Goal: Task Accomplishment & Management: Manage account settings

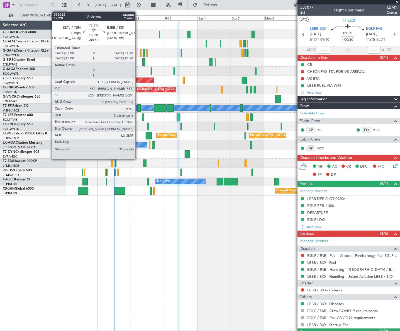
click at [138, 109] on div at bounding box center [138, 108] width 3 height 8
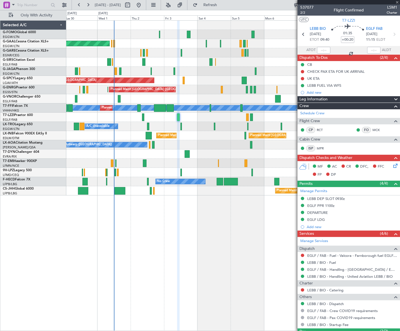
type input "-00:10"
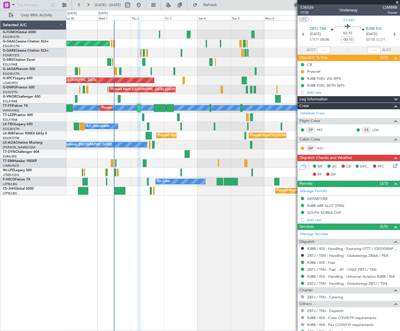
click at [320, 97] on span "Leg Information" at bounding box center [313, 99] width 28 height 6
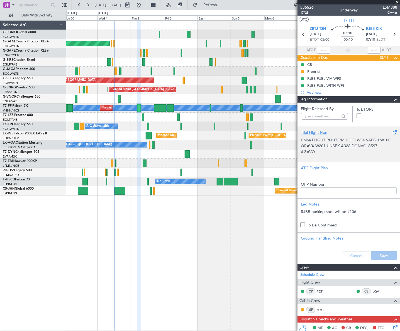
click at [315, 130] on div "Trial Flight Plan" at bounding box center [349, 133] width 96 height 6
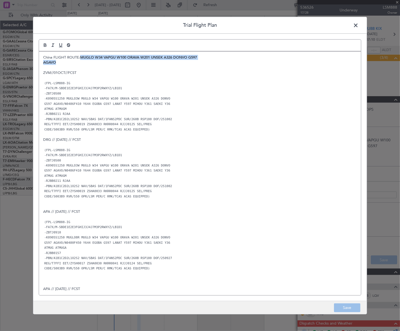
drag, startPoint x: 59, startPoint y: 62, endPoint x: 81, endPoint y: 57, distance: 23.0
click at [81, 57] on div "China FLIGHT ROUTE:MUGLO W34 VAPGU W100 ORAVA W201 UNSEK A326 DONVO G597 AGAVO …" at bounding box center [200, 172] width 322 height 243
click at [98, 57] on p "China FLIGHT ROUTE:FLIGHT ROUTE:MUGLO W34 VAPGU W100 ORAVA W201 UNSEK A326 DONV…" at bounding box center [200, 57] width 314 height 5
click at [80, 57] on p "China FLIGHT ROUTE:MUGLO W34 VAPGU W100 ORAVA W201 UNSEK A326 DONVO G597" at bounding box center [200, 57] width 314 height 5
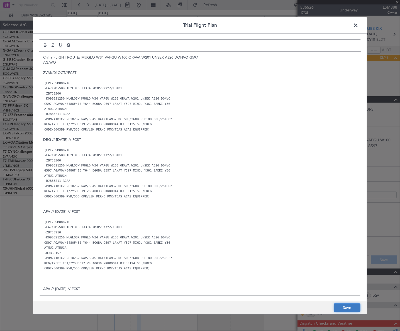
click at [347, 309] on button "Save" at bounding box center [347, 307] width 26 height 9
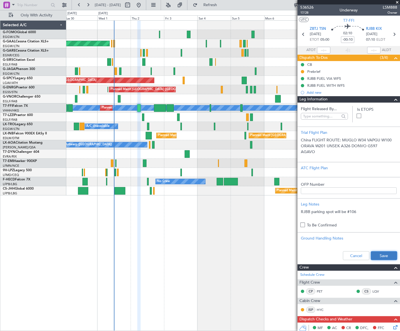
click at [377, 257] on button "Save" at bounding box center [384, 255] width 26 height 9
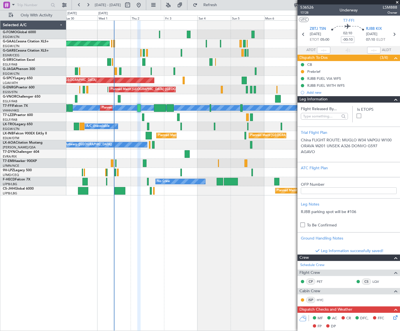
click at [393, 101] on span at bounding box center [396, 99] width 7 height 7
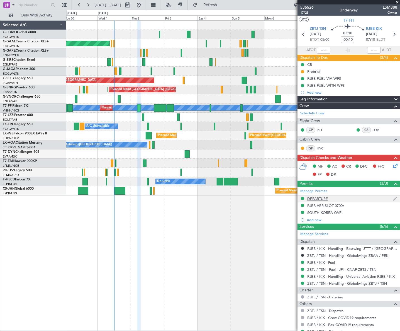
click at [321, 198] on div "DEPARTURE" at bounding box center [317, 198] width 21 height 5
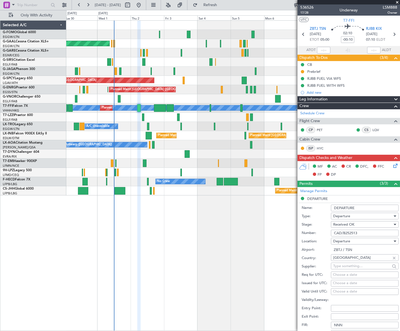
click at [310, 98] on span "Leg Information" at bounding box center [313, 99] width 28 height 6
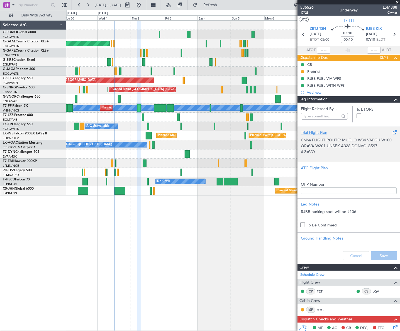
click at [321, 140] on p "China FLIGHT ROUTE: MUGLO W34 VAPGU W100 ORAVA W201 UNSEK A326 DONVO G597" at bounding box center [349, 143] width 96 height 12
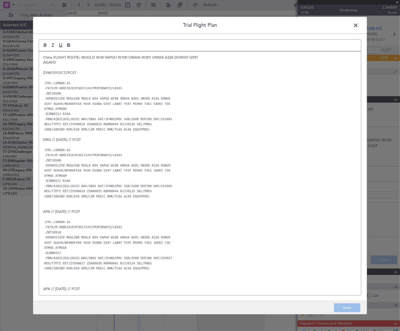
drag, startPoint x: 355, startPoint y: 23, endPoint x: 356, endPoint y: 72, distance: 49.3
click at [359, 23] on span at bounding box center [359, 26] width 0 height 11
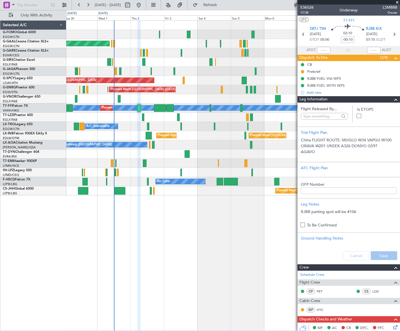
click at [393, 99] on span at bounding box center [396, 99] width 7 height 7
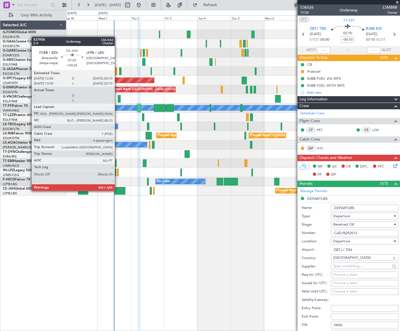
click at [117, 190] on div at bounding box center [120, 191] width 11 height 8
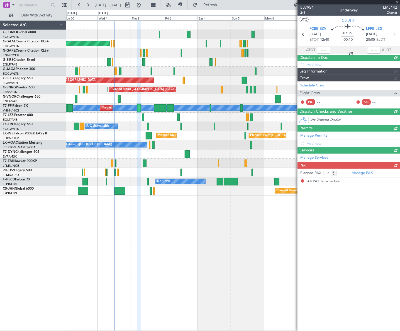
type input "+00:25"
type input "4"
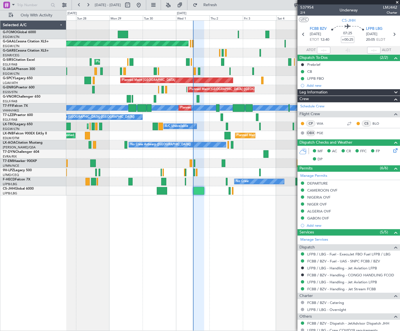
click at [299, 225] on fb-app "[DATE] - [DATE] Refresh Quick Links Only With Activity Planned [GEOGRAPHIC_DATA…" at bounding box center [200, 167] width 400 height 327
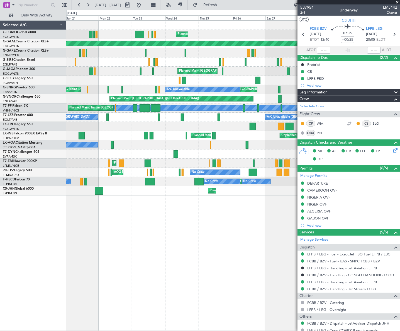
click at [273, 250] on div "Planned Maint [GEOGRAPHIC_DATA] ([GEOGRAPHIC_DATA]) Planned [GEOGRAPHIC_DATA] P…" at bounding box center [233, 175] width 334 height 310
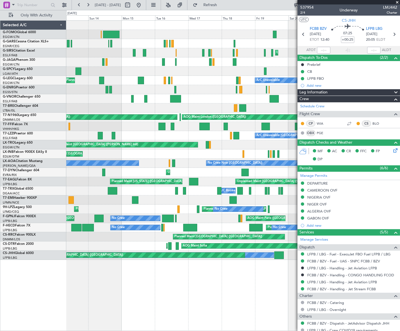
click at [336, 278] on fb-app "[DATE] - [DATE] Refresh Quick Links Only With Activity Planned Maint [GEOGRAPHI…" at bounding box center [200, 167] width 400 height 327
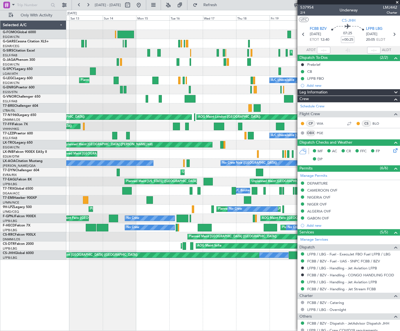
click at [281, 273] on div "Planned Maint [GEOGRAPHIC_DATA] ([GEOGRAPHIC_DATA]) Unplanned Maint [GEOGRAPHIC…" at bounding box center [233, 175] width 334 height 310
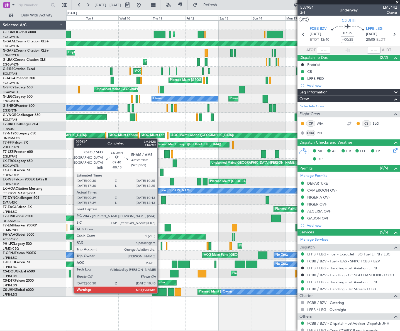
click at [160, 293] on div at bounding box center [159, 292] width 14 height 8
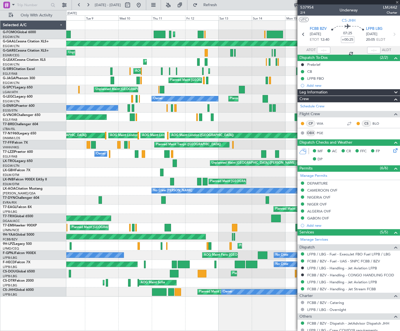
type input "-00:15"
type input "00:49"
type input "10:38"
type input "6"
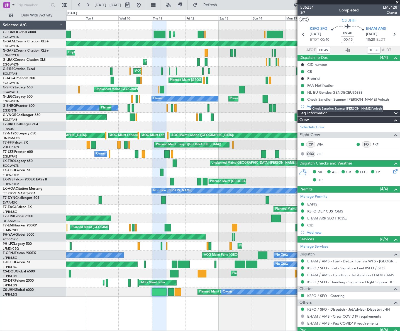
click at [342, 110] on mat-tooltip-component "Check Sanction Scanner [PERSON_NAME] Volozh" at bounding box center [347, 108] width 80 height 15
click at [371, 113] on div "Leg Information" at bounding box center [349, 113] width 103 height 6
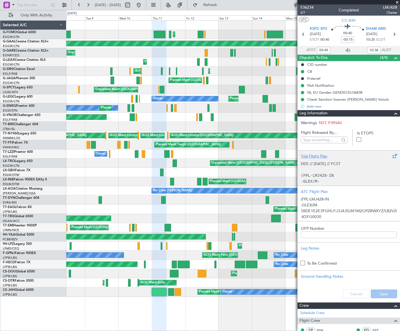
click at [357, 165] on p "DDS // [DATE] // FCST" at bounding box center [349, 164] width 96 height 6
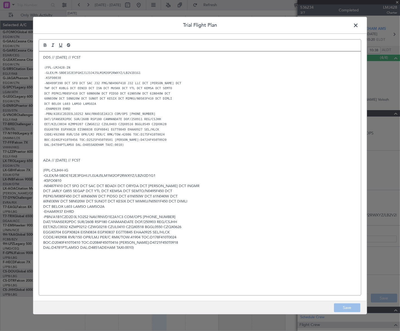
click at [359, 27] on span at bounding box center [359, 26] width 0 height 11
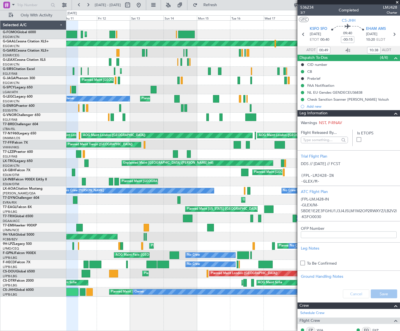
click at [0, 243] on html "[DATE] - [DATE] Refresh Quick Links Only With Activity Planned Maint [GEOGRAPHI…" at bounding box center [200, 165] width 400 height 331
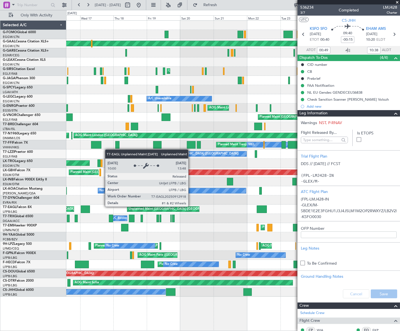
click at [0, 257] on html "[DATE] - [DATE] Refresh Quick Links Only With Activity Planned Maint [GEOGRAPHI…" at bounding box center [200, 165] width 400 height 331
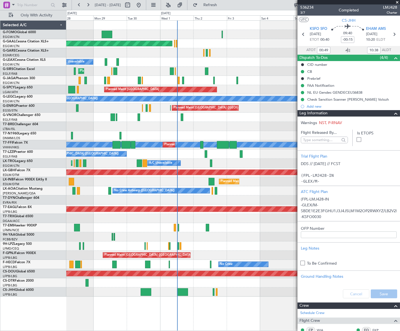
click at [216, 211] on div "Planned Maint Dubai (Al Maktoum Intl)" at bounding box center [335, 209] width 796 height 6
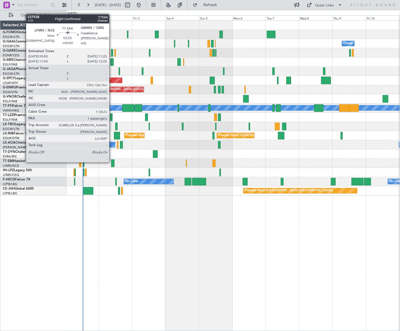
click at [112, 162] on div at bounding box center [113, 163] width 4 height 8
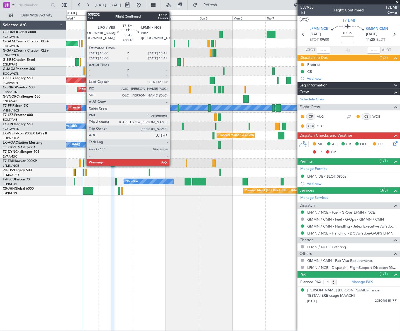
click at [84, 163] on div at bounding box center [83, 163] width 1 height 8
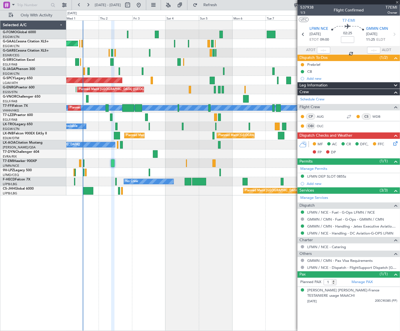
type input "+00:10"
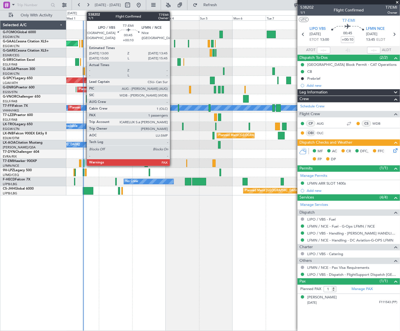
click at [84, 164] on div at bounding box center [83, 163] width 1 height 8
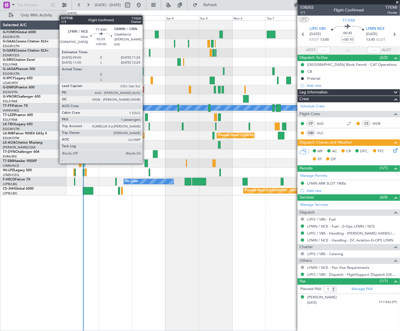
click at [145, 163] on div at bounding box center [147, 163] width 4 height 8
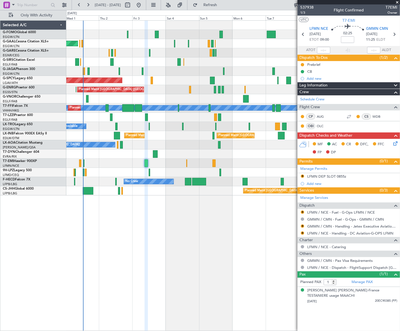
click at [182, 266] on div "Planned Maint Dusseldorf Owner Owner Planned Maint [GEOGRAPHIC_DATA] ([GEOGRAPH…" at bounding box center [233, 175] width 334 height 310
click at [329, 86] on div "Leg Information" at bounding box center [349, 85] width 103 height 6
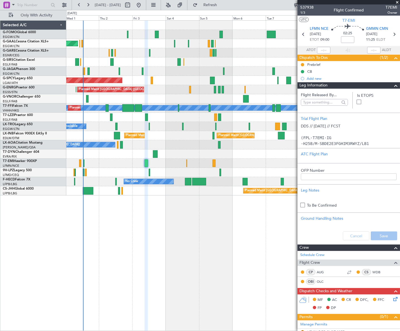
click at [329, 86] on div "Leg Information" at bounding box center [349, 85] width 103 height 6
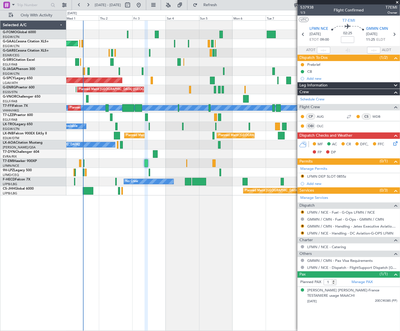
click at [235, 271] on div "Planned Maint Dusseldorf Owner Owner Planned Maint [GEOGRAPHIC_DATA] ([GEOGRAPH…" at bounding box center [233, 175] width 334 height 310
click at [358, 232] on link "LFMN / NCE - Handling - DC Aviation-G-OPS LFMN" at bounding box center [350, 233] width 86 height 5
click at [334, 175] on div "LFMN DEP SLOT 0855z" at bounding box center [326, 176] width 39 height 5
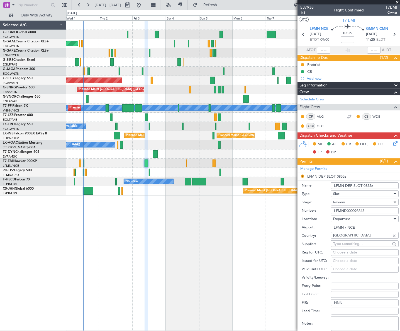
drag, startPoint x: 375, startPoint y: 186, endPoint x: 363, endPoint y: 185, distance: 11.4
click at [363, 185] on input "LFMN DEP SLOT 0855z" at bounding box center [365, 185] width 68 height 7
type input "LFMN DEP SLOT 0900Z"
click at [368, 227] on input "LFMN / NCE" at bounding box center [365, 227] width 68 height 7
click at [354, 202] on div "Review" at bounding box center [362, 202] width 59 height 8
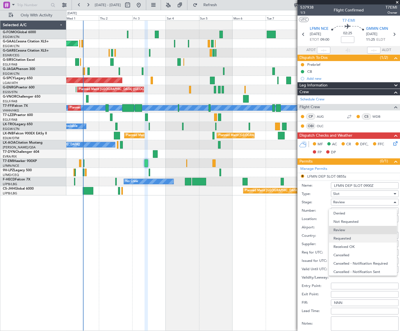
click at [349, 237] on span "Requested" at bounding box center [362, 238] width 59 height 8
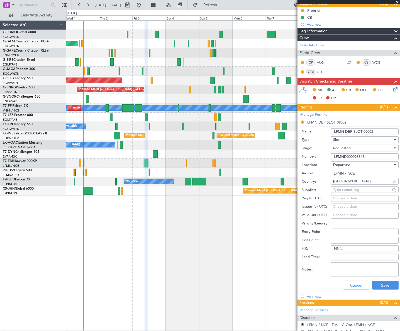
scroll to position [101, 0]
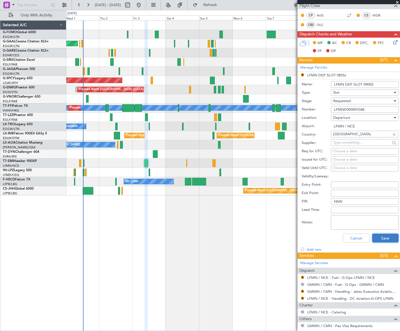
click at [381, 237] on button "Save" at bounding box center [385, 237] width 26 height 9
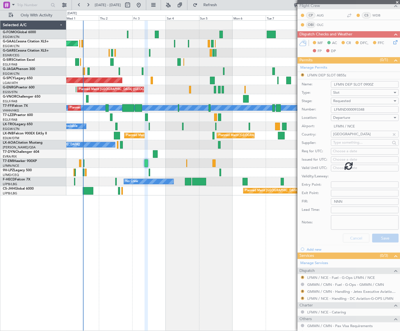
scroll to position [0, 0]
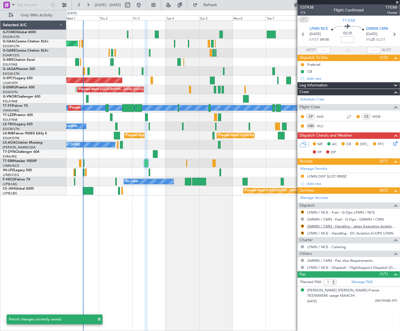
click at [356, 225] on link "GMMN / CMN - Handling - Jetex Executive Aviation [GEOGRAPHIC_DATA] GMMN / CMN" at bounding box center [352, 226] width 90 height 5
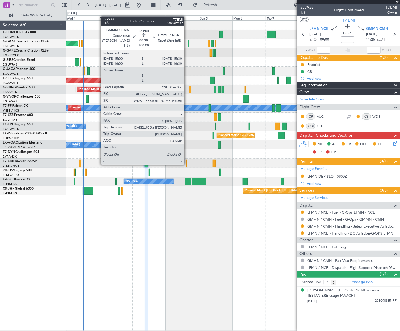
click at [187, 164] on div at bounding box center [186, 163] width 1 height 8
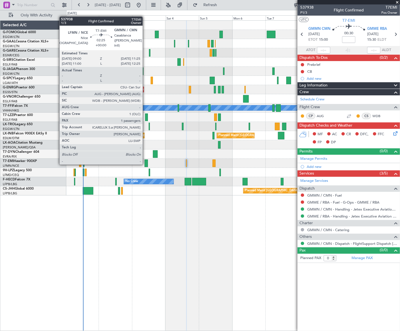
click at [146, 164] on div at bounding box center [147, 163] width 4 height 8
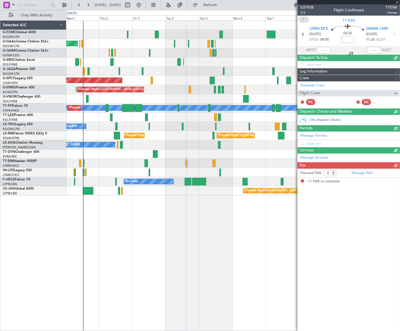
type input "1"
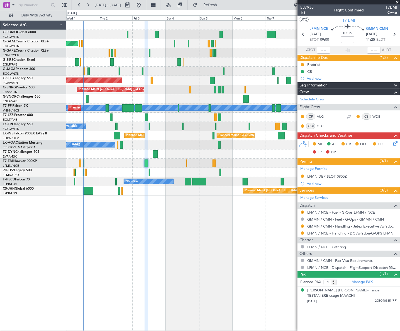
click at [396, 143] on icon at bounding box center [394, 142] width 4 height 4
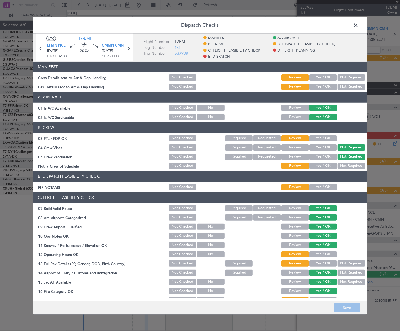
click at [324, 192] on header "C. FLIGHT FEASIBILITY CHECK" at bounding box center [200, 197] width 334 height 11
click at [322, 189] on button "Yes / OK" at bounding box center [324, 187] width 28 height 6
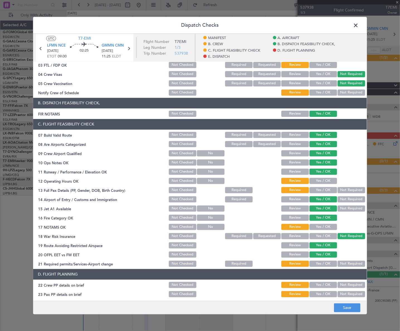
scroll to position [76, 0]
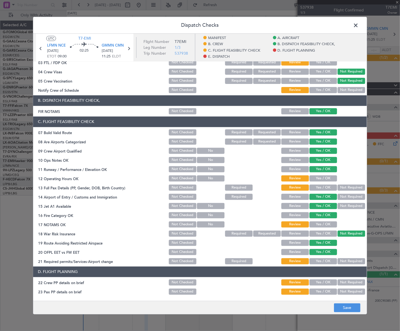
drag, startPoint x: 322, startPoint y: 179, endPoint x: 322, endPoint y: 187, distance: 7.8
click at [322, 179] on button "Yes / OK" at bounding box center [324, 178] width 28 height 6
click at [323, 187] on button "Yes / OK" at bounding box center [324, 187] width 28 height 6
click at [326, 225] on button "Yes / OK" at bounding box center [324, 224] width 28 height 6
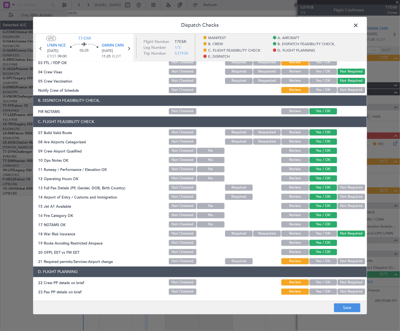
drag, startPoint x: 323, startPoint y: 256, endPoint x: 323, endPoint y: 259, distance: 2.8
click at [323, 257] on div "Yes / OK" at bounding box center [323, 261] width 28 height 8
click at [323, 261] on button "Yes / OK" at bounding box center [324, 261] width 28 height 6
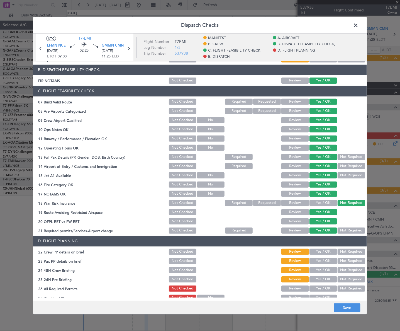
scroll to position [126, 0]
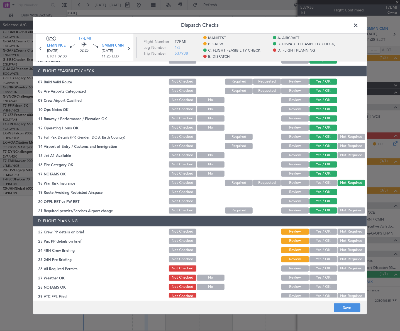
drag, startPoint x: 323, startPoint y: 231, endPoint x: 321, endPoint y: 239, distance: 8.6
click at [322, 231] on button "Yes / OK" at bounding box center [324, 231] width 28 height 6
click at [321, 240] on button "Yes / OK" at bounding box center [324, 240] width 28 height 6
drag, startPoint x: 321, startPoint y: 247, endPoint x: 324, endPoint y: 250, distance: 4.0
click at [321, 248] on button "Yes / OK" at bounding box center [324, 250] width 28 height 6
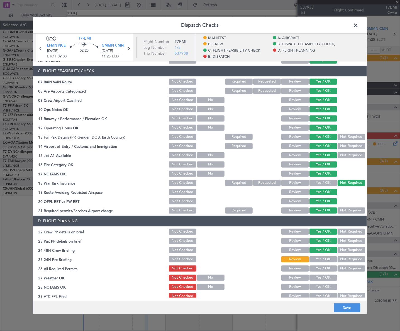
drag, startPoint x: 346, startPoint y: 255, endPoint x: 345, endPoint y: 259, distance: 3.5
click at [345, 258] on button "Not Required" at bounding box center [352, 259] width 28 height 6
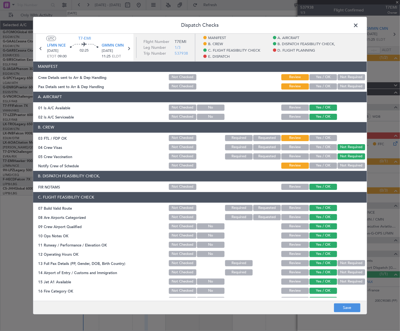
scroll to position [0, 0]
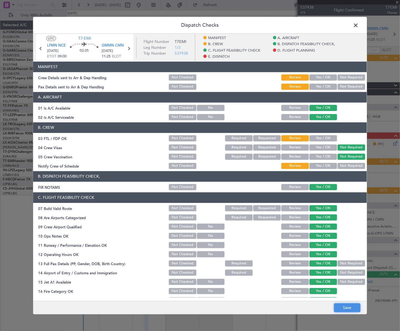
click at [351, 311] on button "Save" at bounding box center [347, 307] width 26 height 9
click at [359, 26] on span at bounding box center [359, 26] width 0 height 11
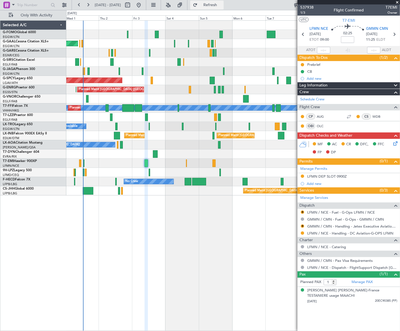
click at [220, 8] on button "Refresh" at bounding box center [206, 5] width 33 height 9
click at [305, 12] on span "1/3" at bounding box center [306, 12] width 13 height 5
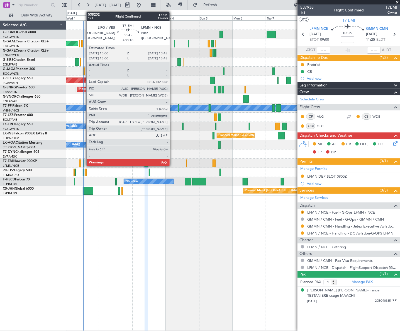
click at [84, 164] on div at bounding box center [83, 163] width 1 height 8
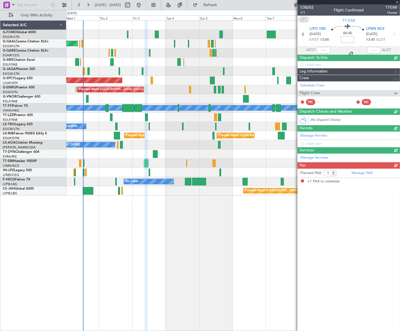
type input "+00:10"
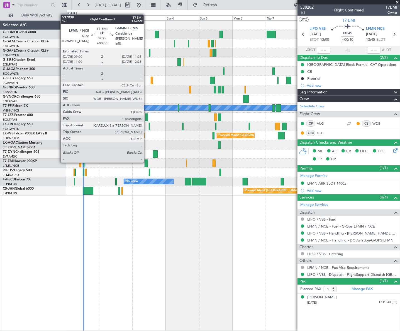
click at [146, 162] on div at bounding box center [147, 163] width 4 height 8
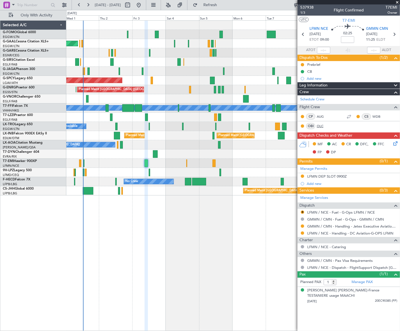
click at [321, 126] on link "OLC" at bounding box center [323, 125] width 13 height 5
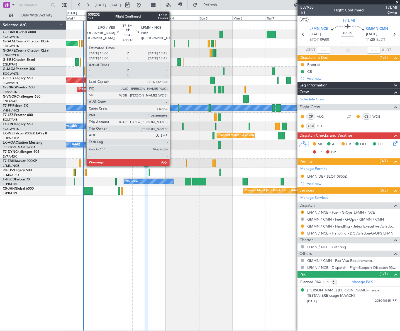
click at [84, 162] on div at bounding box center [83, 163] width 1 height 8
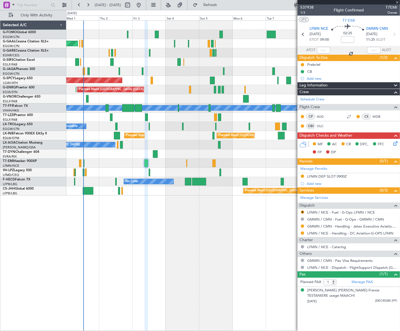
type input "+00:10"
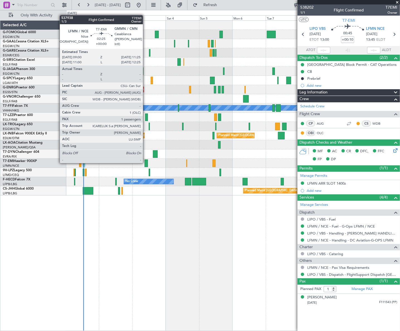
click at [145, 162] on div at bounding box center [147, 163] width 4 height 8
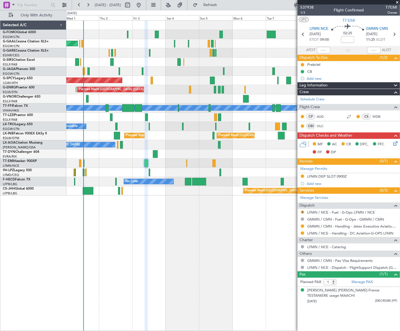
click at [303, 210] on button "R" at bounding box center [302, 211] width 3 height 3
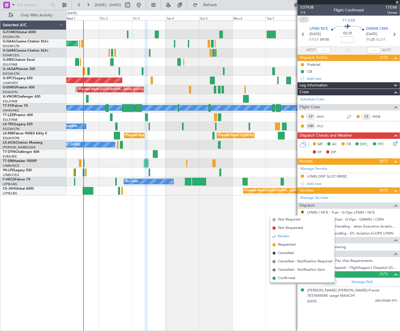
click at [288, 243] on span "Requested" at bounding box center [287, 245] width 18 height 6
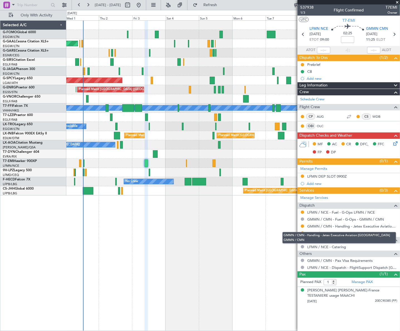
click at [302, 233] on div "GMMN / CMN - Handling - Jetex Executive Aviation [GEOGRAPHIC_DATA] GMMN / CMN" at bounding box center [339, 237] width 114 height 11
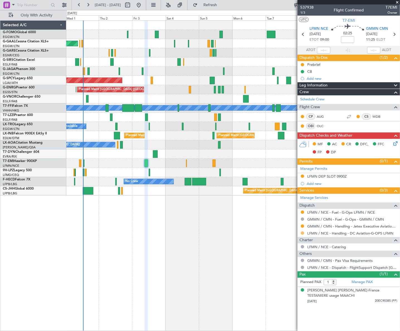
click at [303, 232] on button at bounding box center [302, 232] width 3 height 3
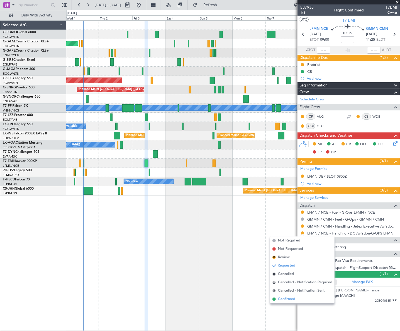
click at [284, 298] on span "Confirmed" at bounding box center [286, 299] width 17 height 6
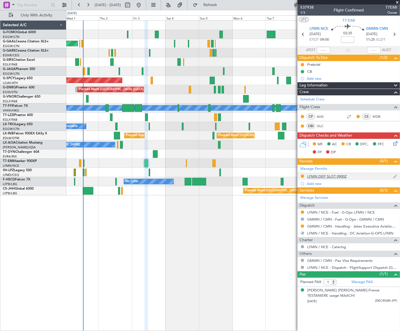
click at [334, 176] on div "LFMN DEP SLOT 0900Z" at bounding box center [327, 176] width 40 height 5
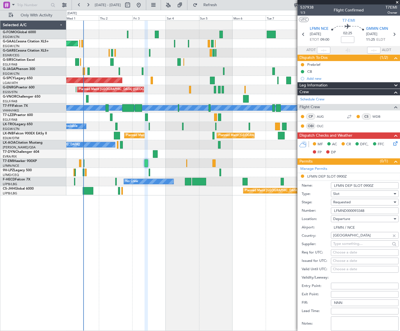
drag, startPoint x: 372, startPoint y: 184, endPoint x: 362, endPoint y: 184, distance: 9.5
click at [362, 184] on input "LFMN DEP SLOT 0900Z" at bounding box center [365, 185] width 68 height 7
type input "LFMN DEP SLOT 0855Z"
click at [347, 209] on input "LFMND000093348" at bounding box center [365, 210] width 68 height 7
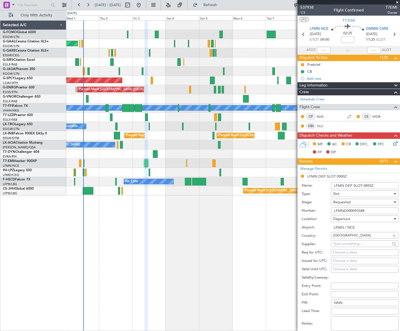
paste input "text"
type input "LFMND000093348"
click at [342, 201] on span "Requested" at bounding box center [342, 201] width 18 height 5
click at [349, 245] on span "Received OK" at bounding box center [362, 244] width 59 height 8
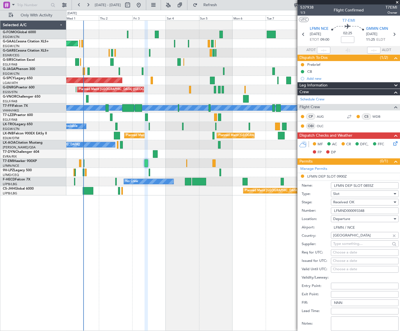
scroll to position [101, 0]
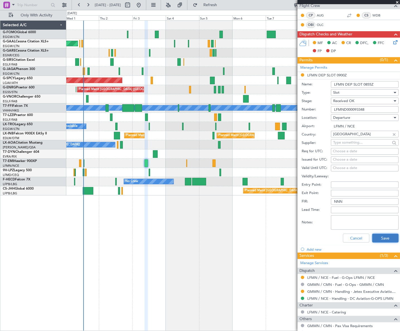
click at [378, 240] on button "Save" at bounding box center [385, 237] width 26 height 9
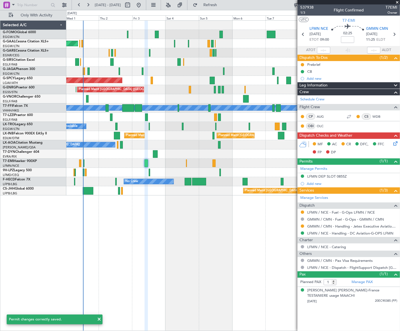
scroll to position [0, 0]
click at [115, 228] on div "Planned Maint Dusseldorf Owner Owner Planned Maint [GEOGRAPHIC_DATA] ([GEOGRAPH…" at bounding box center [233, 175] width 334 height 310
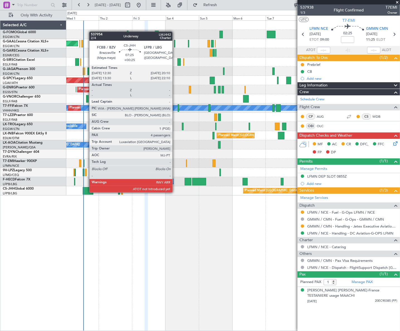
click at [86, 192] on div at bounding box center [88, 191] width 11 height 8
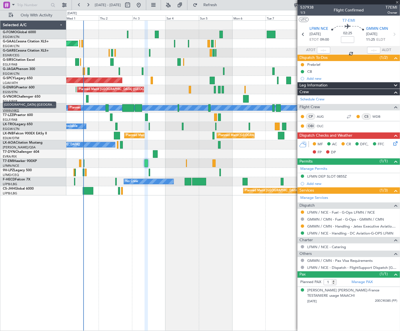
type input "+00:25"
type input "4"
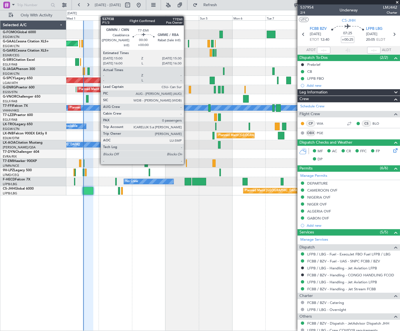
click at [186, 164] on div at bounding box center [186, 163] width 1 height 8
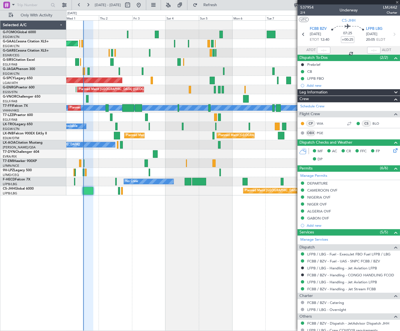
type input "0"
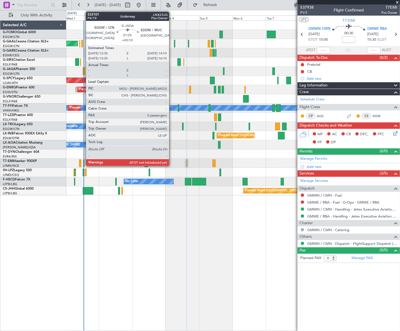
click at [83, 71] on div at bounding box center [84, 71] width 2 height 8
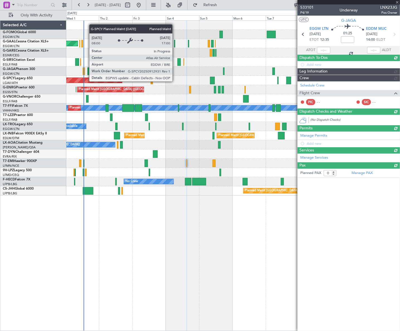
type input "+00:10"
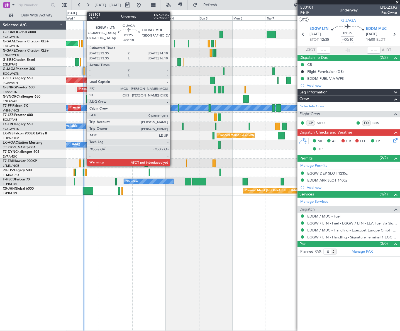
click at [84, 70] on div at bounding box center [84, 71] width 2 height 8
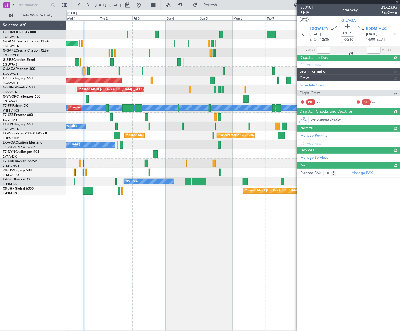
click at [327, 50] on div at bounding box center [323, 50] width 13 height 7
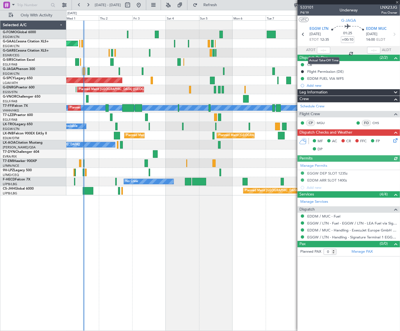
click at [325, 50] on div at bounding box center [323, 50] width 13 height 7
click at [326, 50] on div at bounding box center [323, 50] width 13 height 7
click at [326, 51] on div at bounding box center [323, 50] width 13 height 7
click at [327, 50] on input "text" at bounding box center [323, 50] width 13 height 7
type input "13:05"
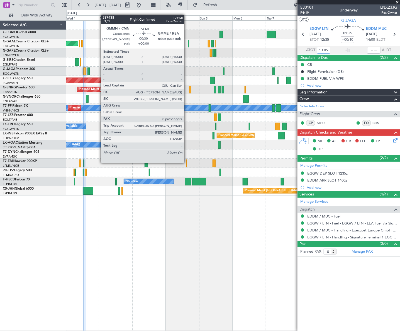
click at [187, 162] on div at bounding box center [186, 163] width 1 height 8
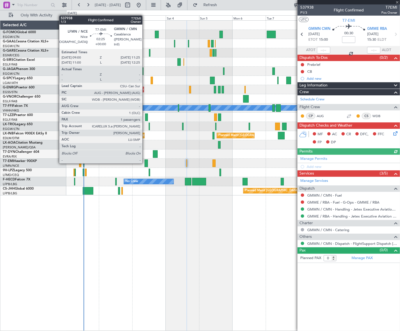
click at [145, 163] on div at bounding box center [147, 163] width 4 height 8
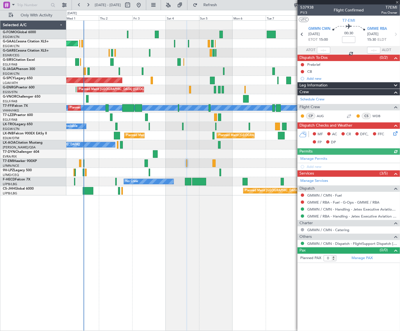
type input "1"
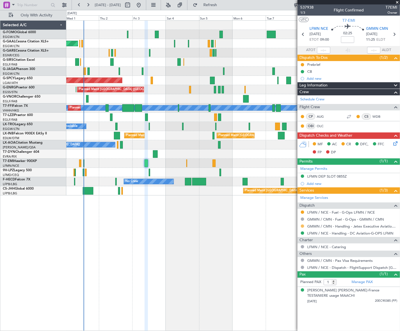
click at [303, 226] on button at bounding box center [302, 225] width 3 height 3
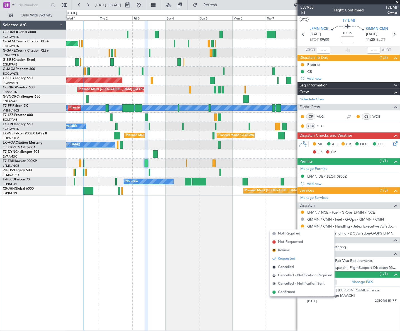
click at [279, 291] on span "Confirmed" at bounding box center [286, 292] width 17 height 6
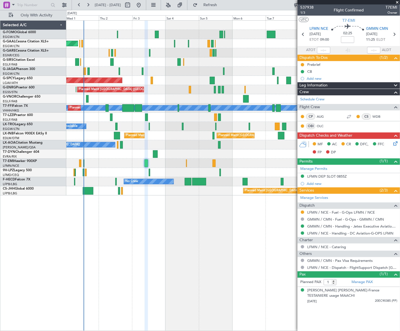
click at [154, 260] on div "Planned Maint Dusseldorf Owner Owner Planned Maint [GEOGRAPHIC_DATA] ([GEOGRAPH…" at bounding box center [233, 175] width 334 height 310
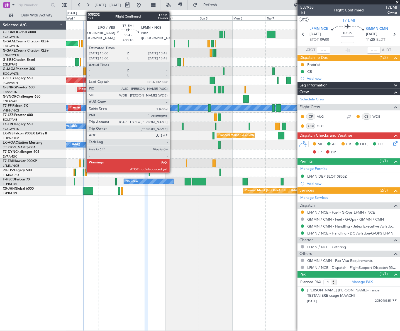
click at [84, 162] on div at bounding box center [83, 163] width 1 height 8
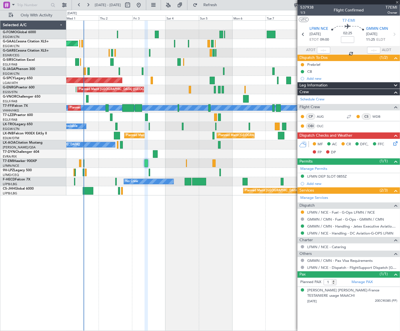
type input "+00:10"
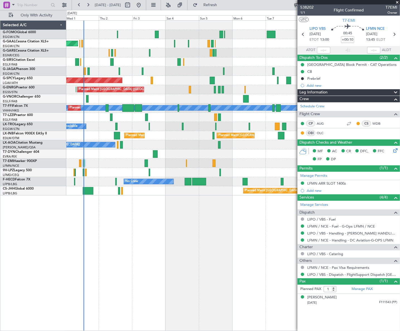
click at [388, 7] on span "T7EMI" at bounding box center [392, 7] width 12 height 6
copy span "T7EMI"
click at [325, 52] on input "text" at bounding box center [323, 50] width 13 height 7
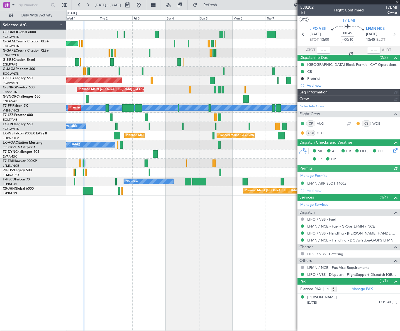
click at [324, 50] on div at bounding box center [323, 50] width 13 height 7
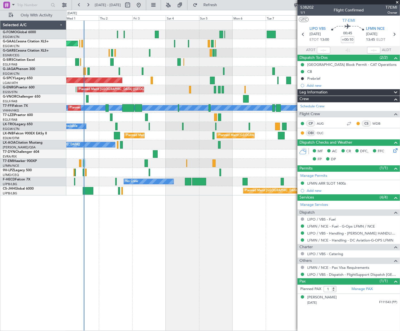
click at [324, 50] on mat-tooltip-component "Estimated Take-Off Time" at bounding box center [325, 49] width 45 height 15
click at [325, 49] on input "text" at bounding box center [323, 50] width 13 height 7
type input "12:54"
click at [203, 259] on div "Planned Maint Dusseldorf Owner Owner Planned Maint [GEOGRAPHIC_DATA] ([GEOGRAPH…" at bounding box center [233, 175] width 334 height 310
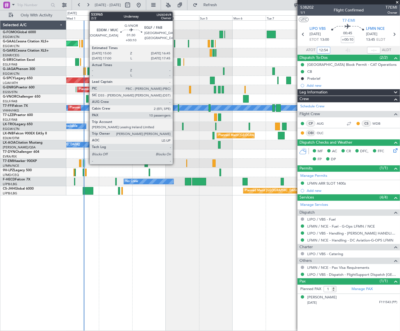
click at [87, 96] on div at bounding box center [87, 99] width 3 height 8
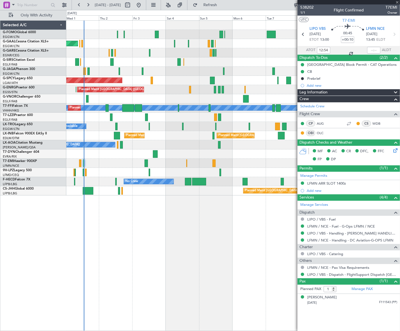
type input "10"
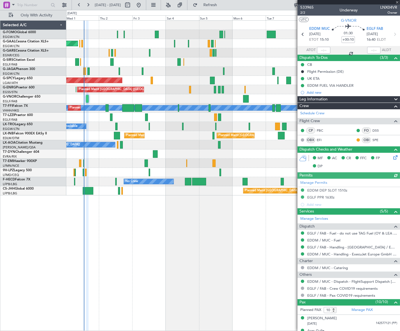
click at [389, 7] on span "LNX04VR" at bounding box center [388, 7] width 17 height 6
copy span "LNX04VR"
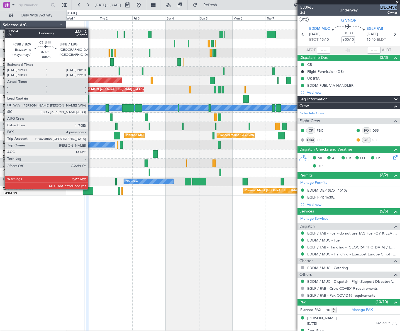
click at [91, 189] on div at bounding box center [88, 191] width 11 height 8
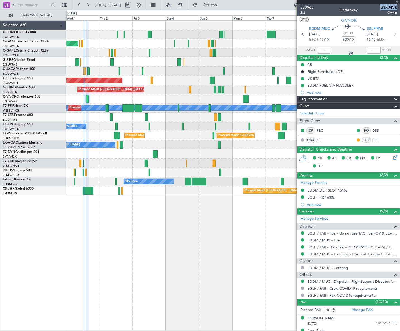
type input "+00:25"
type input "4"
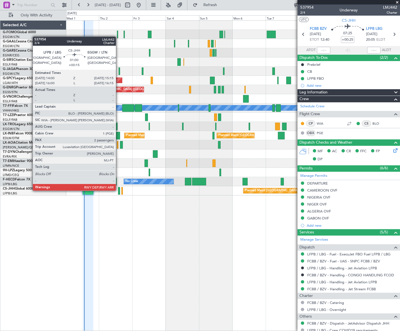
click at [118, 190] on div at bounding box center [119, 191] width 2 height 8
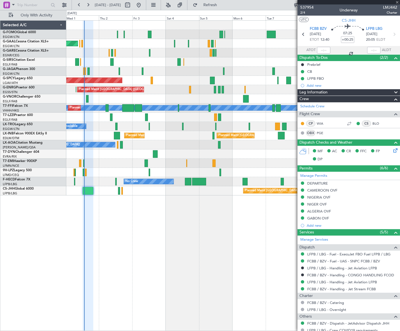
type input "+00:15"
type input "2"
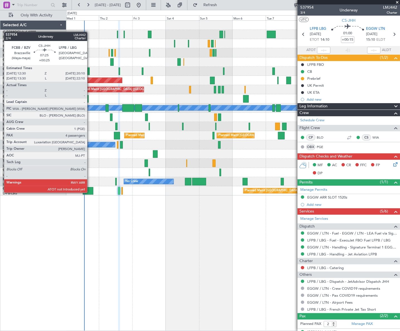
click at [90, 192] on div at bounding box center [88, 191] width 11 height 8
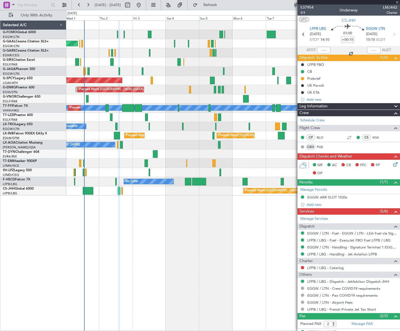
type input "+00:25"
type input "4"
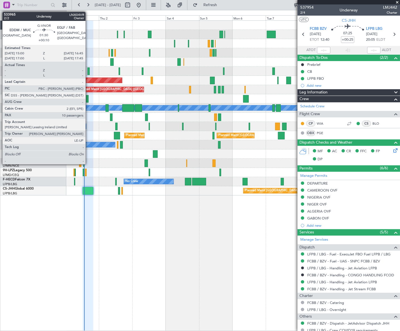
click at [88, 98] on div at bounding box center [87, 99] width 3 height 8
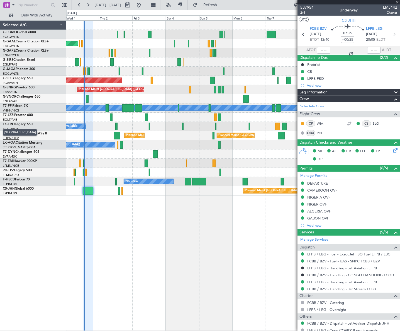
type input "+00:10"
type input "10"
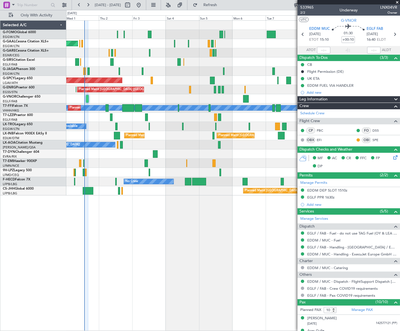
click at [384, 5] on span "LNX04VR" at bounding box center [388, 7] width 17 height 6
copy span "LNX04VR"
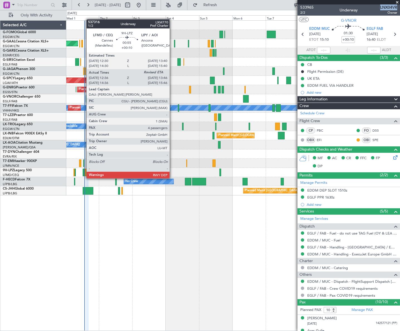
click at [84, 173] on div at bounding box center [84, 173] width 2 height 8
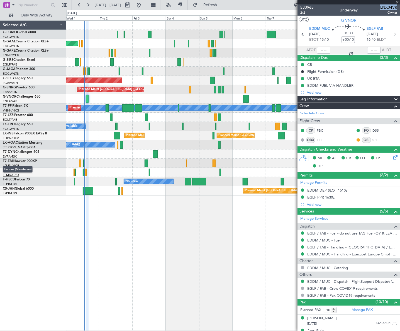
type input "12:46"
type input "4"
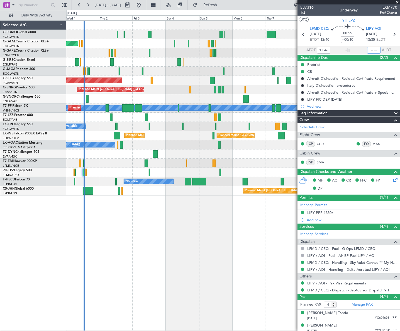
click at [373, 50] on input "text" at bounding box center [373, 50] width 13 height 7
click at [226, 235] on div "Owner Planned Maint Dusseldorf Owner Planned Maint London (Luton) Planned Maint…" at bounding box center [233, 175] width 334 height 310
type input "13:39"
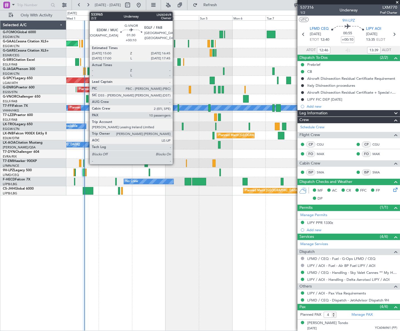
click at [87, 97] on div at bounding box center [87, 99] width 3 height 8
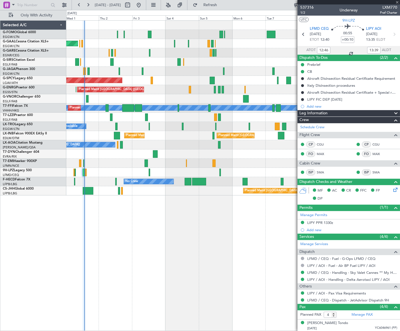
type input "10"
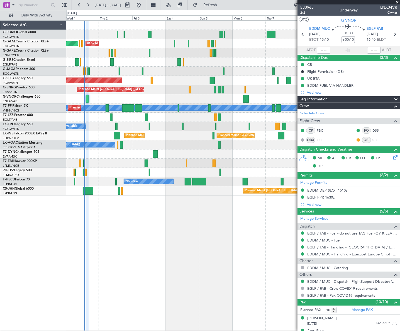
click at [166, 208] on div "Owner Planned Maint Dusseldorf AOG Maint Dusseldorf Owner Planned Maint London …" at bounding box center [233, 175] width 334 height 310
click at [213, 248] on div "Owner Planned Maint Dusseldorf AOG Maint Dusseldorf Owner Planned Maint London …" at bounding box center [233, 175] width 334 height 310
click at [351, 254] on link "EDDM / MUC - Handling - ExecuJet Europe GmbH EDDM / MUC" at bounding box center [352, 254] width 90 height 5
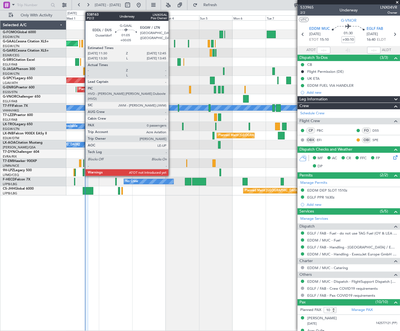
click at [82, 42] on div at bounding box center [82, 44] width 2 height 8
type input "+00:05"
type input "0"
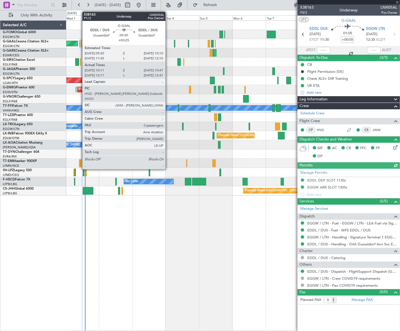
click at [79, 42] on div at bounding box center [79, 44] width 1 height 8
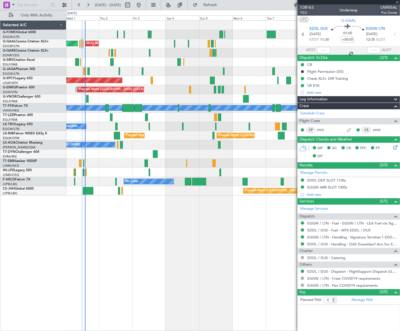
type input "+00:25"
type input "10:11"
type input "10:37"
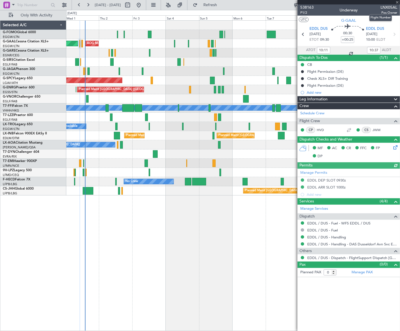
click at [388, 7] on span "LNX05AL" at bounding box center [389, 7] width 17 height 6
copy span "LNX05AL"
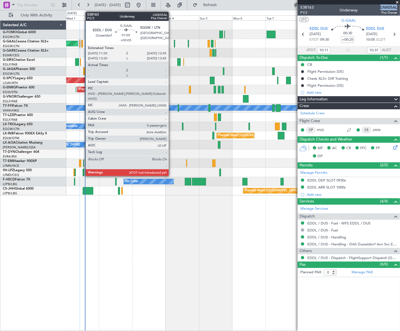
click at [83, 44] on div at bounding box center [82, 44] width 2 height 8
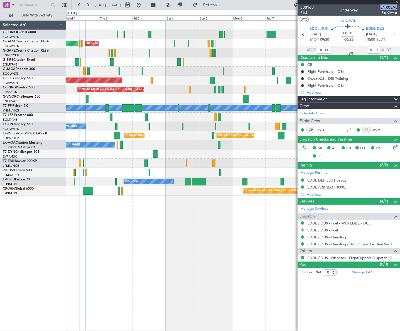
type input "+00:05"
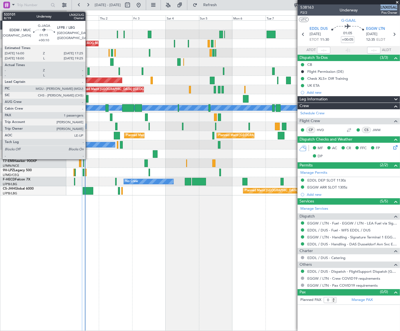
click at [88, 71] on div at bounding box center [88, 71] width 2 height 8
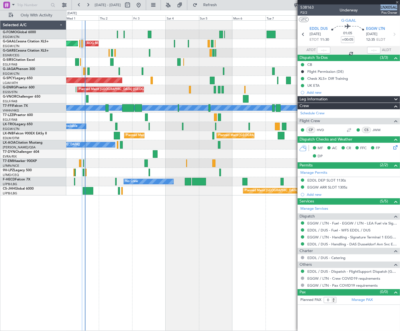
type input "+00:10"
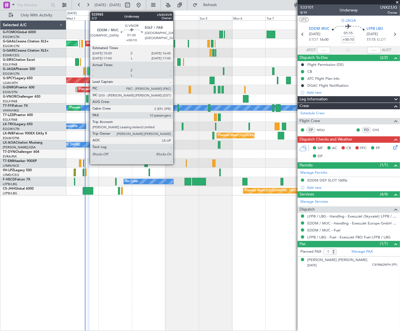
click at [87, 98] on div at bounding box center [87, 99] width 3 height 8
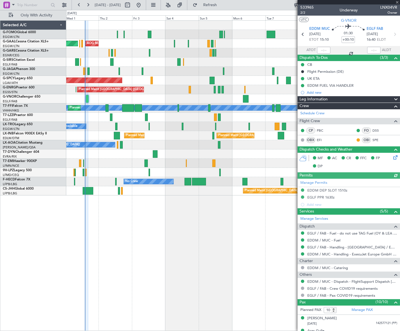
click at [358, 99] on div "Leg Information" at bounding box center [349, 99] width 103 height 6
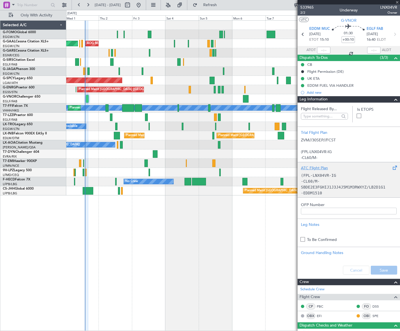
click at [338, 178] on p "-CL60/M-SBDE2E3FGHIJ1J3J4J5M1M3RWXYZ/LB2D1G1" at bounding box center [349, 184] width 96 height 12
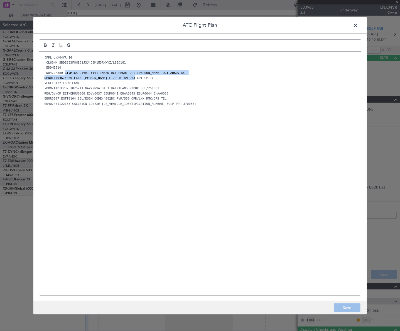
drag, startPoint x: 64, startPoint y: 72, endPoint x: 142, endPoint y: 78, distance: 77.6
click at [142, 78] on div "(FPL-LNX04VR-IG -CL60/M-SBDE2E3FGHIJ1J3J4J5M1M3RWXYZ/LB2D1G1 -EDDM1510 -N0472F3…" at bounding box center [200, 172] width 322 height 243
copy div "GIVMI6S GIVMI Y101 INBED DCT REKDI DCT LOHRE DCT ADKUV DCT DENUT/N0467F400 L610…"
drag, startPoint x: 355, startPoint y: 26, endPoint x: 351, endPoint y: 29, distance: 5.1
click at [359, 26] on span at bounding box center [359, 26] width 0 height 11
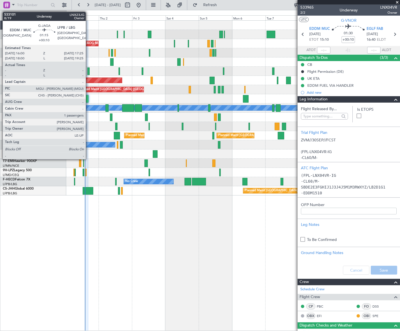
click at [88, 73] on div at bounding box center [88, 71] width 2 height 8
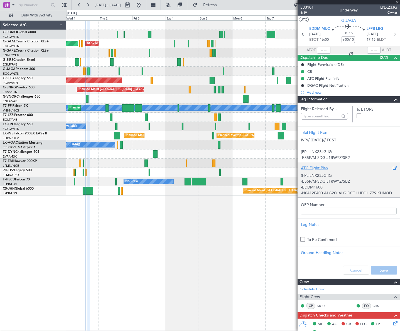
click at [335, 188] on p "-EDDM1600" at bounding box center [349, 187] width 96 height 6
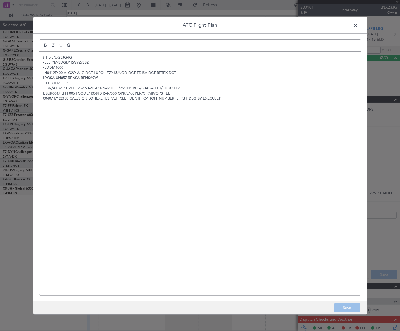
click at [65, 90] on p "-PBN/A1B2C1D2L1O2S2 NAV/GPSRNAV DOF/251001 REG/GJAGA EET/EDUU0006" at bounding box center [200, 88] width 314 height 5
click at [92, 89] on p "-PBN/A1B2C1D2L1O2S2 NAV/GPSRNAV DOF/251001 REG/GJAGA EET/EDUU0006" at bounding box center [200, 88] width 314 height 5
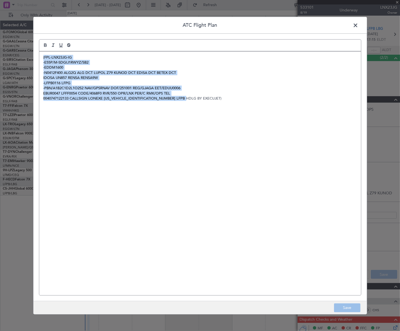
copy div "(FPL-LNX23JG-IG -E55P/M-SDGIJ1RWYZ/SB2 -EDDM1600 -N0412F400 ALG2Q ALG DCT LUPOL…"
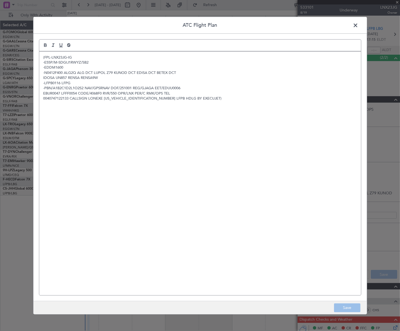
click at [359, 25] on span at bounding box center [359, 26] width 0 height 11
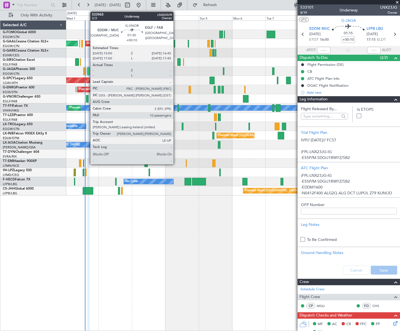
click at [87, 99] on div at bounding box center [87, 99] width 3 height 8
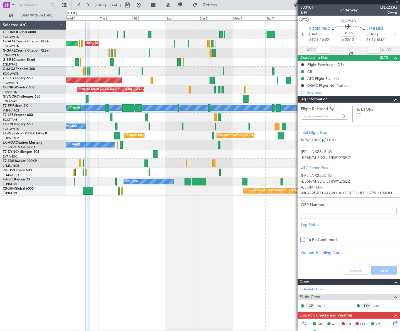
type input "10"
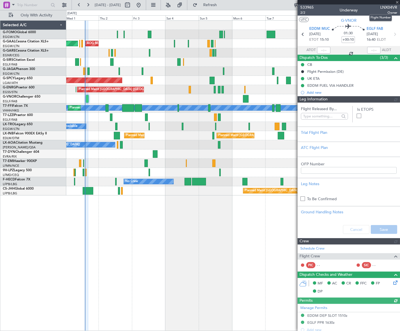
click at [386, 6] on span "LNX04VR" at bounding box center [389, 7] width 17 height 6
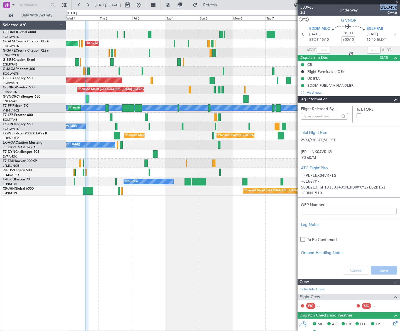
click at [386, 6] on span "LNX04VR" at bounding box center [389, 7] width 17 height 6
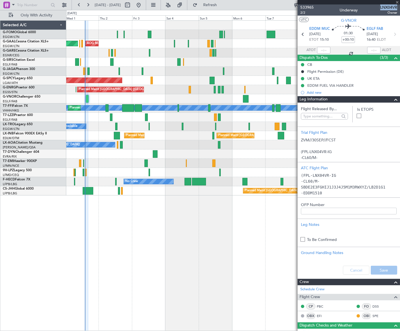
copy span "LNX04VR"
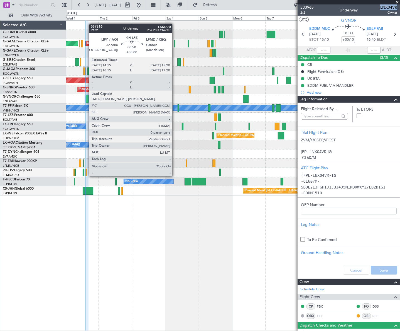
click at [86, 171] on div at bounding box center [86, 173] width 2 height 8
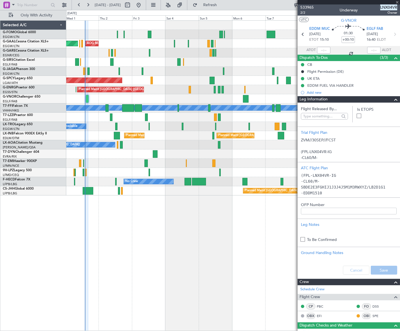
type input "0"
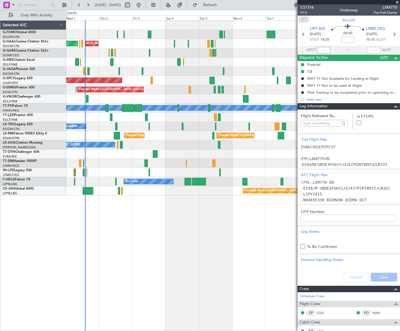
click at [321, 50] on input "text" at bounding box center [323, 50] width 13 height 7
type input "14:10"
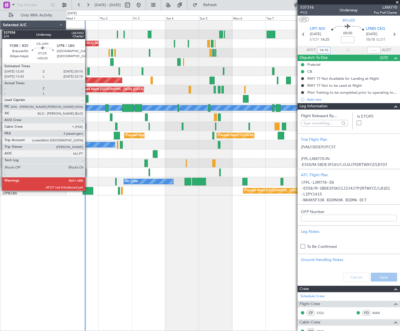
click at [88, 190] on div at bounding box center [88, 191] width 11 height 8
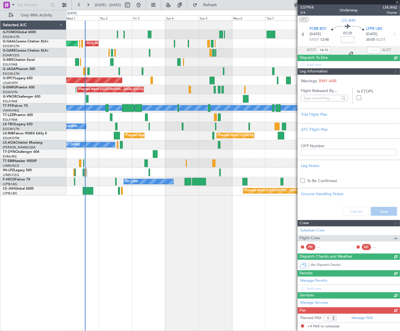
type input "+00:25"
type input "4"
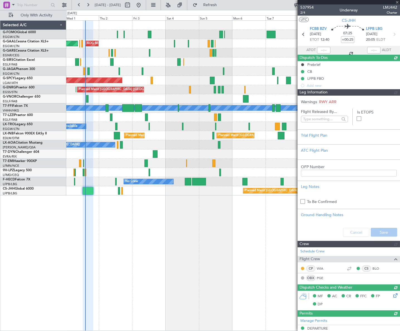
type input "14:13"
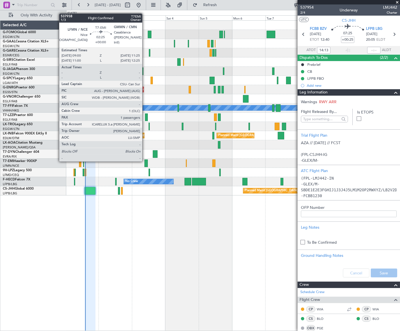
click at [145, 161] on div at bounding box center [147, 163] width 4 height 8
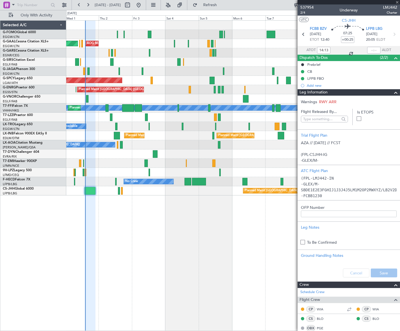
type input "1"
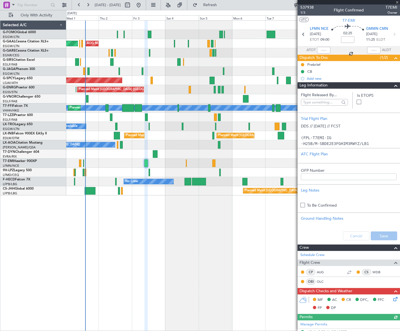
click at [393, 86] on span at bounding box center [396, 85] width 7 height 7
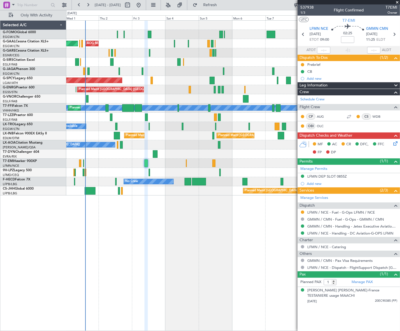
click at [248, 220] on div "Owner AOG Maint Dusseldorf Planned Maint Dusseldorf Owner Planned Maint London …" at bounding box center [233, 175] width 334 height 310
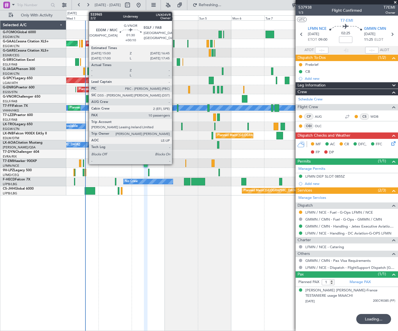
click at [86, 98] on div at bounding box center [87, 99] width 3 height 8
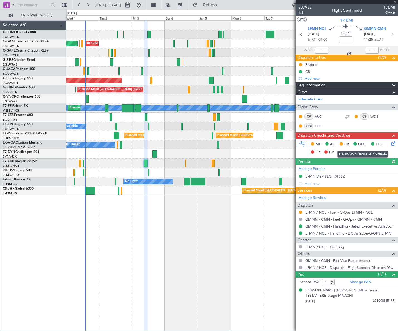
type input "+00:10"
type input "10"
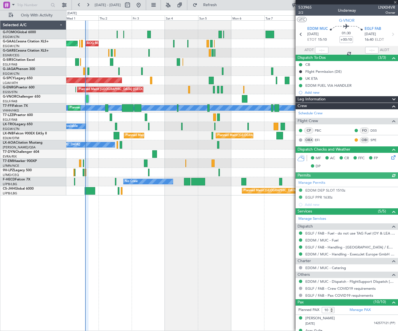
click at [324, 99] on span "Leg Information" at bounding box center [312, 99] width 28 height 6
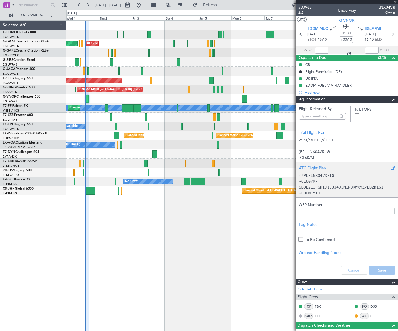
click at [328, 183] on p "-CL60/M-SBDE2E3FGHIJ1J3J4J5M1M3RWXYZ/LB2D1G1" at bounding box center [347, 184] width 96 height 12
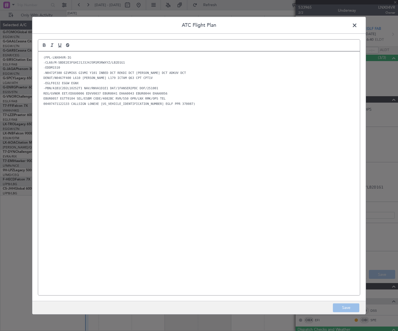
click at [109, 106] on div "(FPL-LNX04VR-IG -CL60/M-SBDE2E3FGHIJ1J3J4J5M1M3RWXYZ/LB2D1G1 -EDDM1510 -N0472F3…" at bounding box center [199, 172] width 322 height 243
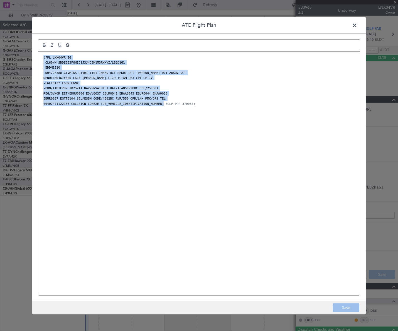
copy div "(FPL-LNX04VR-IG -CL60/M-SBDE2E3FGHIJ1J3J4J5M1M3RWXYZ/LB2D1G1 -EDDM1510 -N0472F3…"
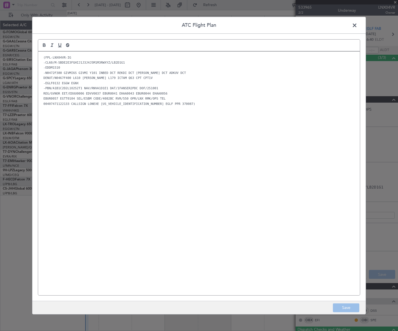
click at [358, 27] on span at bounding box center [358, 26] width 0 height 11
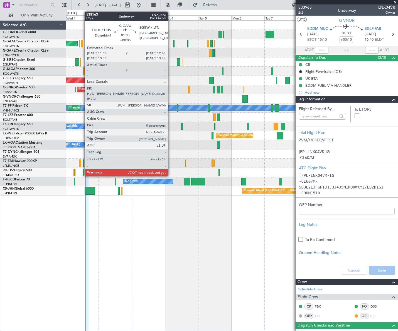
click at [82, 44] on div at bounding box center [82, 44] width 2 height 8
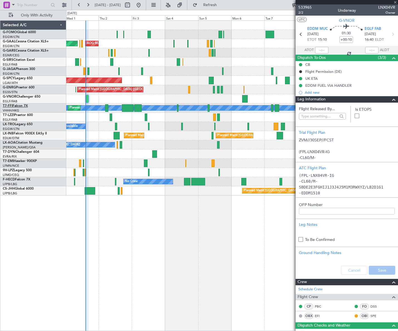
type input "+00:05"
type input "0"
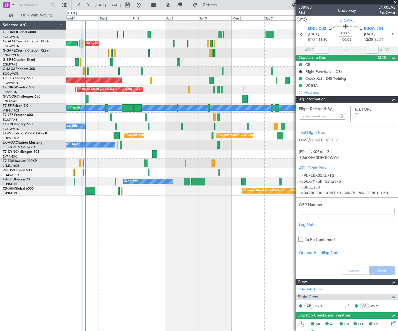
click at [391, 100] on span at bounding box center [394, 99] width 7 height 7
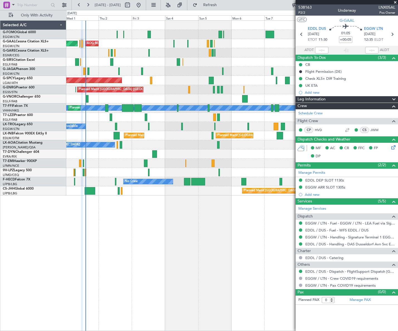
drag, startPoint x: 335, startPoint y: 179, endPoint x: 343, endPoint y: 179, distance: 8.1
click at [334, 179] on div "EDDL DEP SLOT 1130z" at bounding box center [325, 180] width 39 height 5
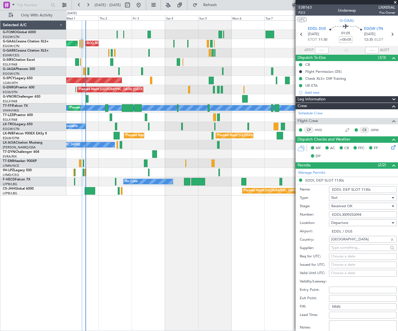
drag, startPoint x: 372, startPoint y: 189, endPoint x: 361, endPoint y: 189, distance: 10.3
click at [361, 189] on input "EDDL DEP SLOT 1130z" at bounding box center [363, 189] width 68 height 7
type input "EDDL DEP SLOT 1600z"
click at [349, 205] on span "Received OK" at bounding box center [342, 205] width 21 height 5
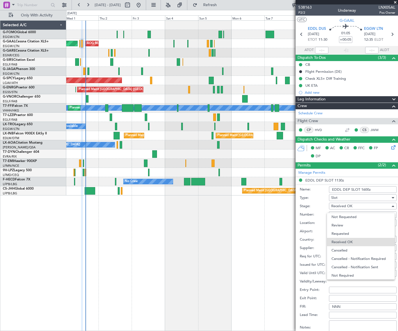
click at [343, 231] on span "Requested" at bounding box center [361, 233] width 59 height 8
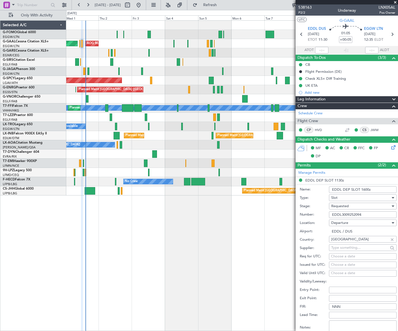
scroll to position [50, 0]
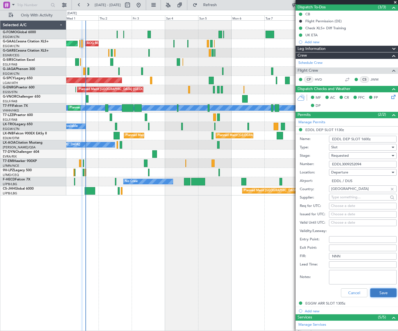
click at [381, 295] on button "Save" at bounding box center [384, 292] width 26 height 9
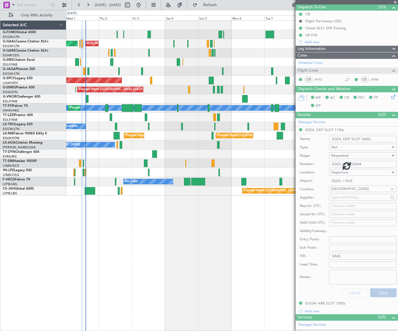
scroll to position [0, 0]
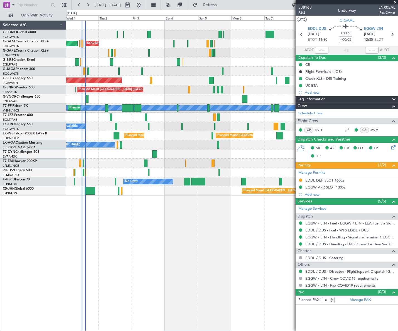
click at [326, 188] on div "EGGW ARR SLOT 1305z" at bounding box center [326, 187] width 40 height 5
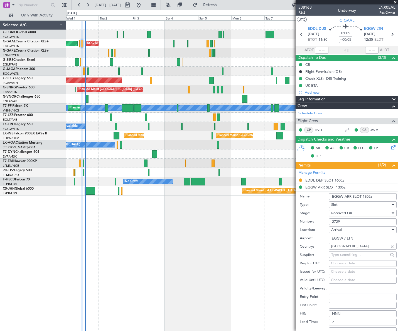
click at [366, 195] on input "EGGW ARR SLOT 1305z" at bounding box center [363, 196] width 68 height 7
type input "EGGW ARR SLOT 1705z"
click at [341, 212] on span "Received OK" at bounding box center [342, 212] width 21 height 5
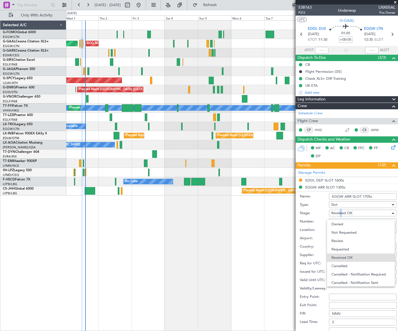
scroll to position [9, 0]
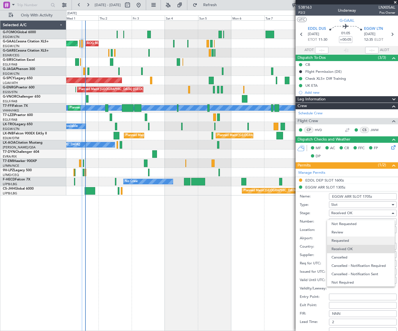
click at [347, 239] on span "Requested" at bounding box center [361, 240] width 59 height 8
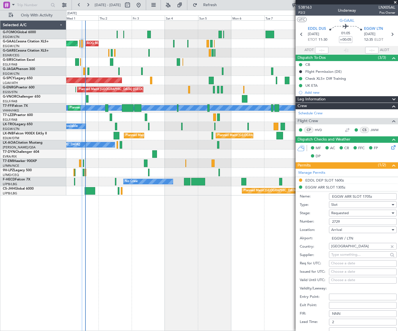
scroll to position [76, 0]
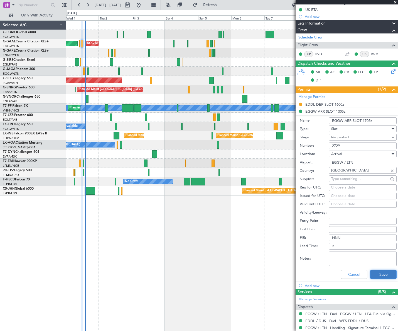
click at [381, 273] on button "Save" at bounding box center [384, 274] width 26 height 9
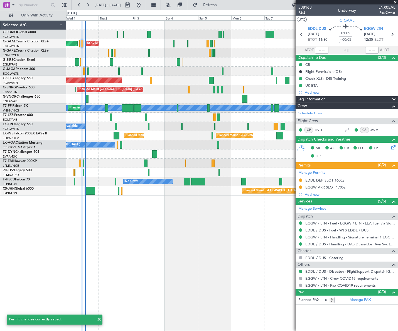
scroll to position [0, 0]
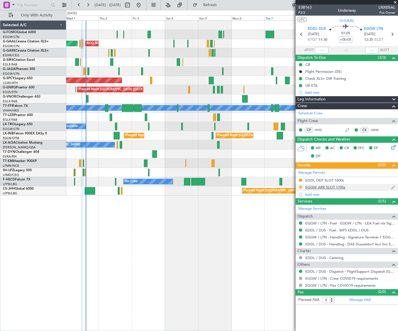
click at [301, 185] on button at bounding box center [300, 186] width 3 height 3
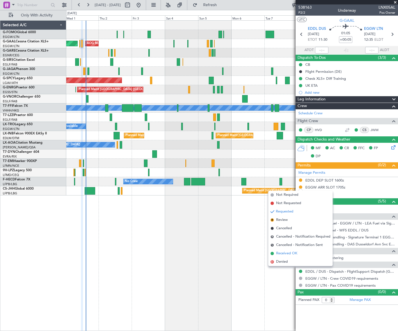
click at [276, 255] on li "Received OK" at bounding box center [301, 253] width 64 height 8
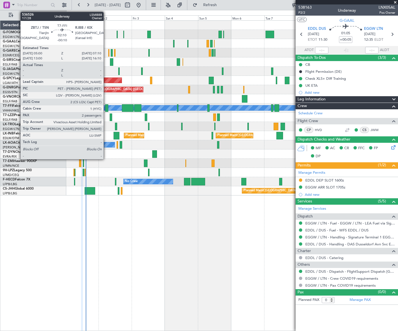
click at [106, 106] on div at bounding box center [106, 108] width 3 height 8
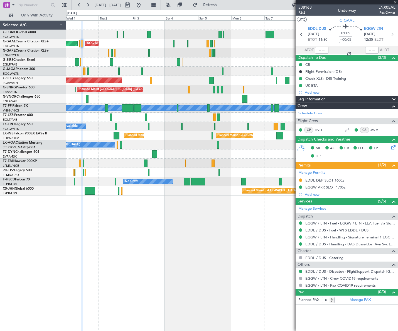
type input "-00:10"
type input "2"
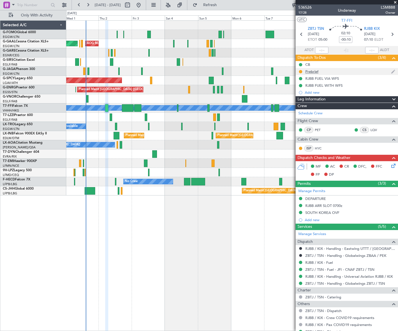
click at [314, 71] on div "Prebrief" at bounding box center [312, 71] width 13 height 5
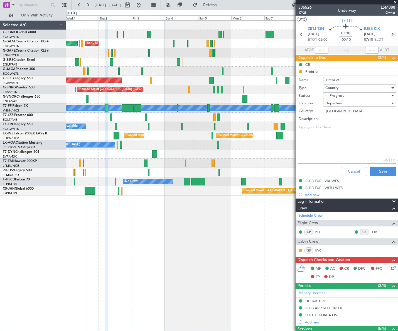
click at [318, 139] on textarea "Description:" at bounding box center [347, 144] width 99 height 40
paste textarea "24000lb"
type textarea "24000lb"
click at [342, 96] on span "In Progress" at bounding box center [335, 95] width 19 height 5
drag, startPoint x: 342, startPoint y: 96, endPoint x: 344, endPoint y: 126, distance: 29.6
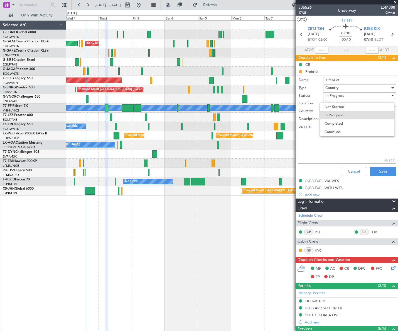
click at [343, 123] on span "Completed" at bounding box center [357, 123] width 65 height 8
click at [372, 170] on button "Save" at bounding box center [383, 171] width 26 height 9
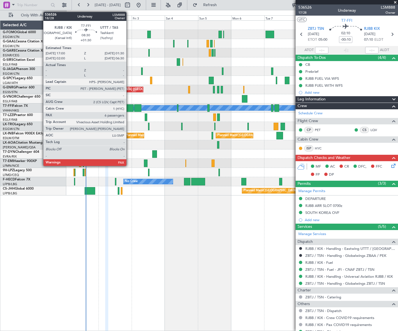
click at [129, 107] on div at bounding box center [128, 108] width 12 height 8
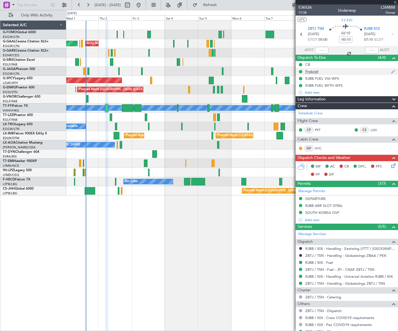
type input "+01:30"
type input "6"
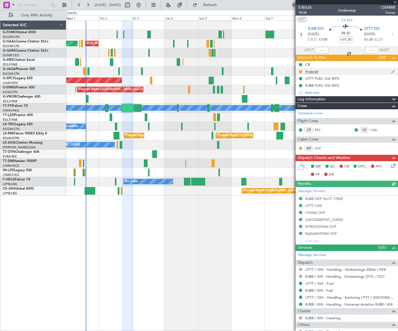
click at [321, 70] on div "Prebrief" at bounding box center [347, 71] width 103 height 7
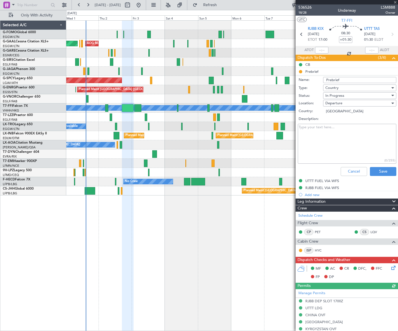
click at [323, 132] on textarea "Description:" at bounding box center [347, 144] width 99 height 40
paste textarea "30000lb"
type textarea "30000lb"
click at [340, 92] on div "In Progress" at bounding box center [358, 95] width 65 height 8
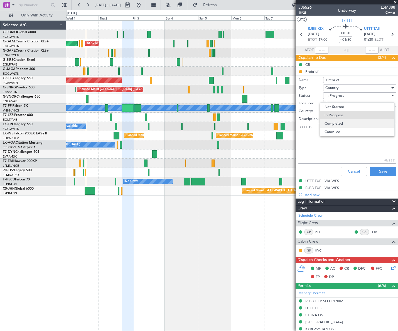
click at [341, 123] on span "Completed" at bounding box center [357, 123] width 65 height 8
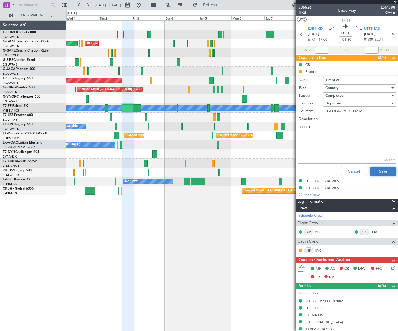
click at [381, 169] on button "Save" at bounding box center [383, 171] width 26 height 9
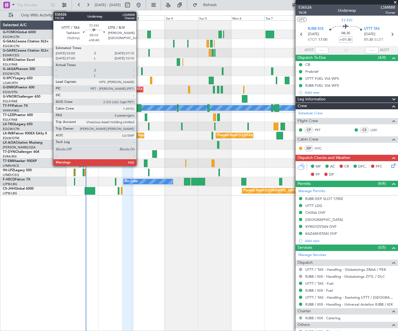
click at [139, 107] on div at bounding box center [137, 108] width 7 height 8
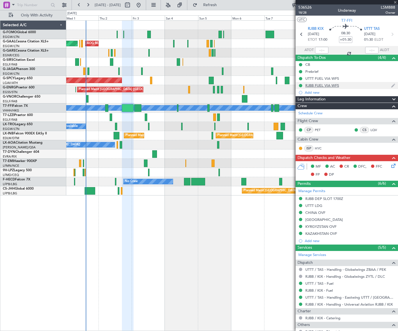
type input "+00:40"
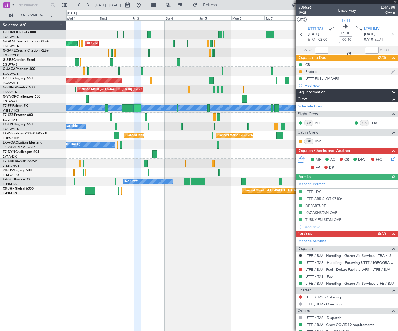
click at [314, 72] on div "Prebrief" at bounding box center [312, 71] width 13 height 5
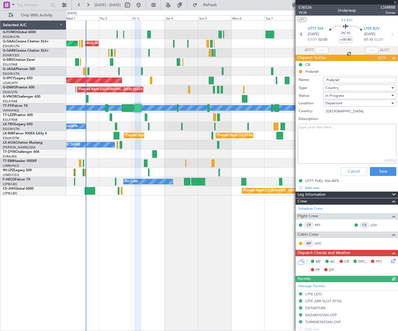
click at [328, 129] on textarea "Description:" at bounding box center [347, 144] width 99 height 40
paste textarea "20000lb"
type textarea "20000lb"
click at [332, 94] on span "In Progress" at bounding box center [335, 95] width 19 height 5
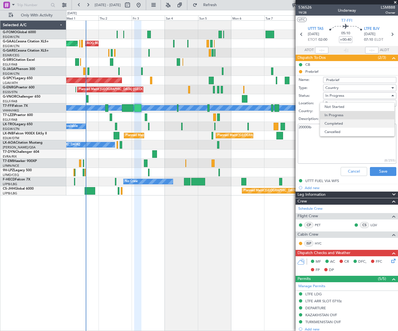
click at [339, 121] on span "Completed" at bounding box center [357, 123] width 65 height 8
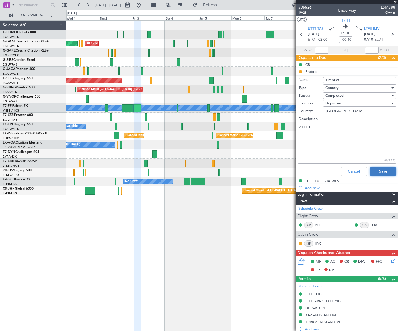
click at [382, 170] on button "Save" at bounding box center [383, 171] width 26 height 9
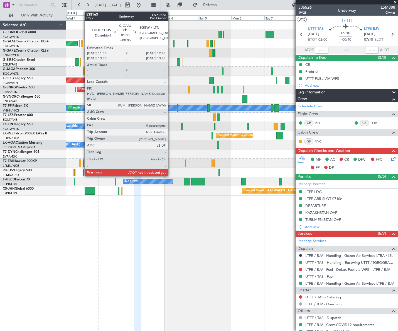
click at [82, 44] on div at bounding box center [82, 44] width 2 height 8
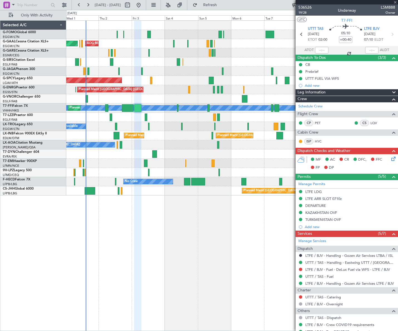
type input "+00:05"
type input "0"
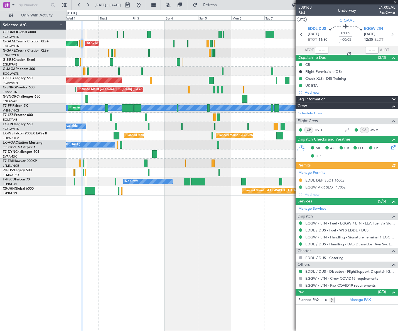
click at [301, 178] on div "Manage Permits EDDL DEP SLOT 1600z EGGW ARR SLOT 1705z Add new" at bounding box center [347, 184] width 103 height 30
click at [301, 180] on button at bounding box center [300, 179] width 3 height 3
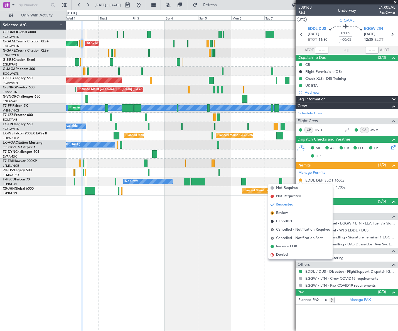
click at [286, 245] on span "Received OK" at bounding box center [286, 246] width 21 height 6
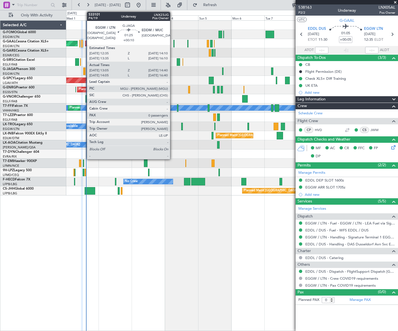
click at [84, 69] on div at bounding box center [84, 71] width 2 height 8
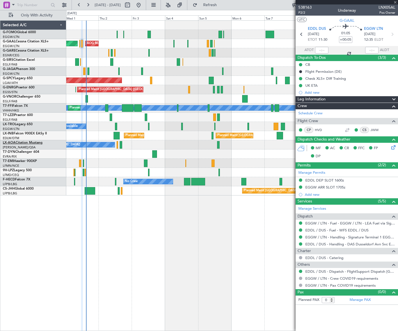
type input "+00:10"
type input "13:05"
type input "14:30"
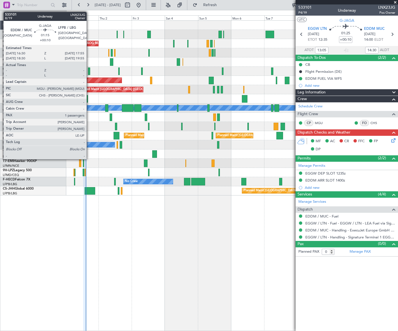
click at [89, 71] on div at bounding box center [89, 71] width 2 height 8
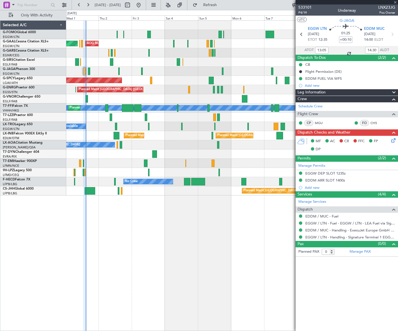
type input "1"
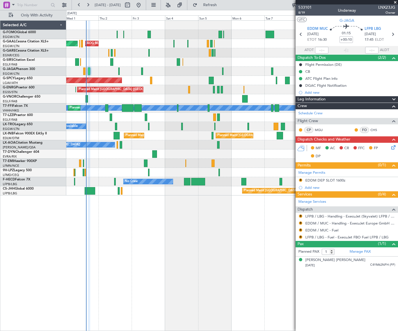
click at [330, 96] on div "Leg Information" at bounding box center [347, 99] width 103 height 6
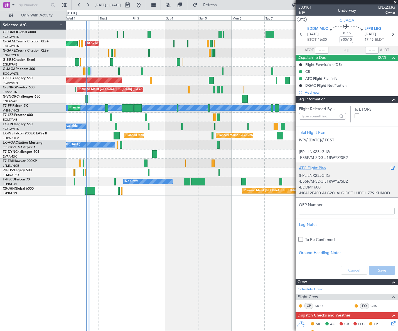
click at [318, 184] on p "-EDDM1600" at bounding box center [347, 187] width 96 height 6
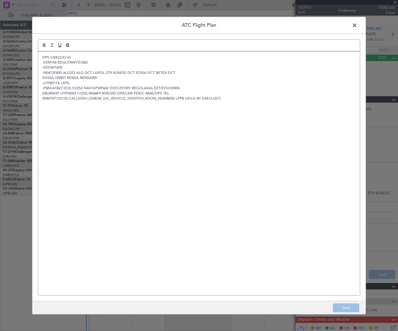
click at [87, 144] on div "(FPL-LNX23JG-IG -E55P/M-SDGIJ1RWYZ/SB2 -EDDM1600 -N0412F400 ALG2Q ALG DCT LUPOL…" at bounding box center [199, 172] width 322 height 243
click at [342, 305] on button "Save" at bounding box center [346, 307] width 26 height 9
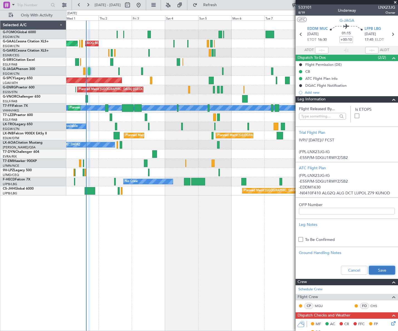
click at [374, 268] on button "Save" at bounding box center [382, 270] width 26 height 9
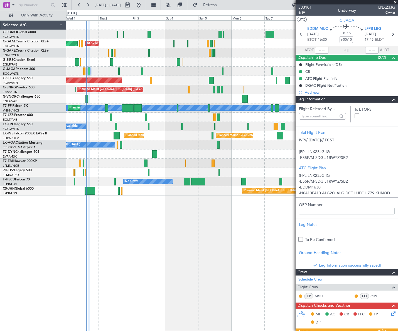
click at [391, 98] on span at bounding box center [394, 99] width 7 height 7
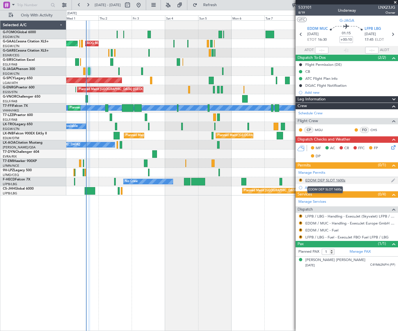
click at [344, 178] on div "EDDM DEP SLOT 1600z" at bounding box center [326, 180] width 40 height 5
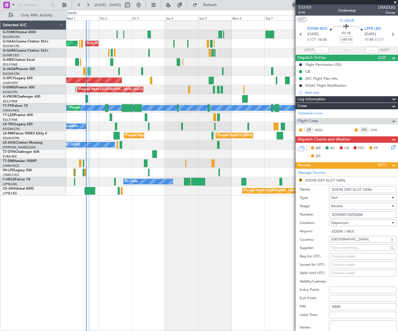
click at [368, 188] on input "EDDM DEP SLOT 1600z" at bounding box center [363, 189] width 68 height 7
type input "EDDM DEP SLOT 1630z"
click at [336, 205] on span "Review" at bounding box center [338, 205] width 12 height 5
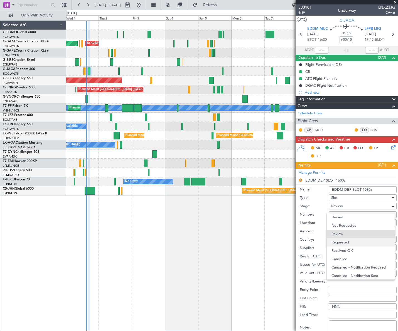
click at [345, 242] on span "Requested" at bounding box center [361, 242] width 59 height 8
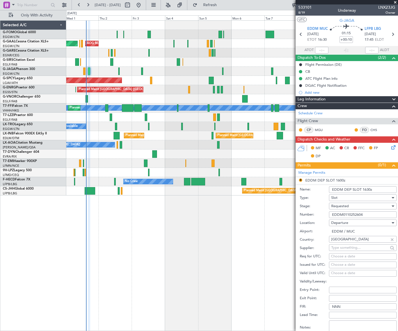
scroll to position [101, 0]
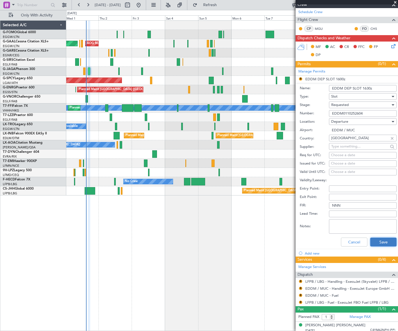
click at [380, 239] on button "Save" at bounding box center [384, 241] width 26 height 9
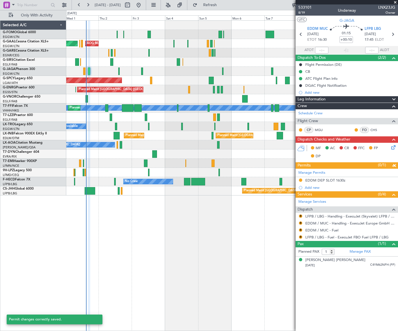
scroll to position [0, 0]
click at [301, 215] on button "R" at bounding box center [300, 215] width 3 height 3
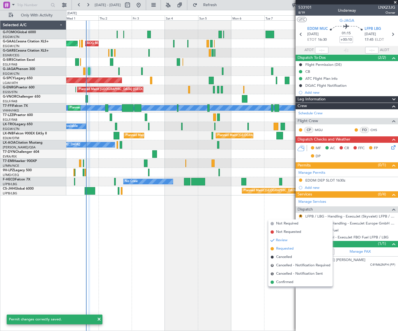
click at [281, 246] on span "Requested" at bounding box center [285, 249] width 18 height 6
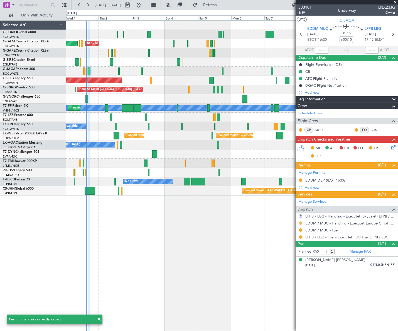
click at [300, 221] on button "R" at bounding box center [300, 222] width 3 height 3
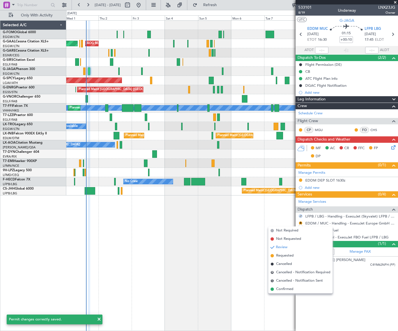
click at [281, 256] on span "Requested" at bounding box center [285, 256] width 18 height 6
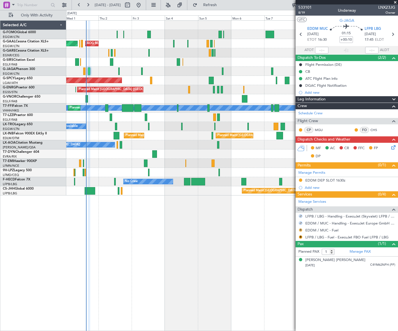
click at [300, 229] on button "R" at bounding box center [300, 229] width 3 height 3
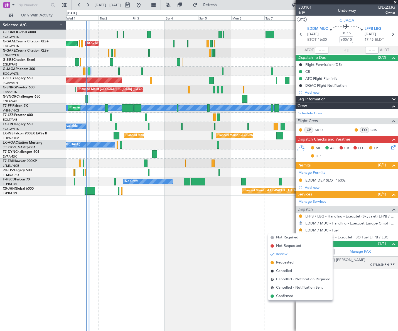
drag, startPoint x: 282, startPoint y: 298, endPoint x: 298, endPoint y: 263, distance: 38.0
click at [282, 297] on span "Confirmed" at bounding box center [284, 296] width 17 height 6
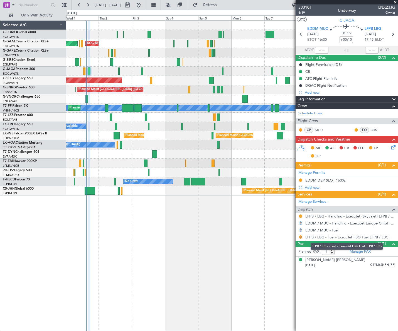
click at [329, 235] on link "LFPB / LBG - Fuel - ExecuJet FBO Fuel LFPB / LBG" at bounding box center [347, 237] width 83 height 5
click at [301, 237] on button "R" at bounding box center [300, 236] width 3 height 3
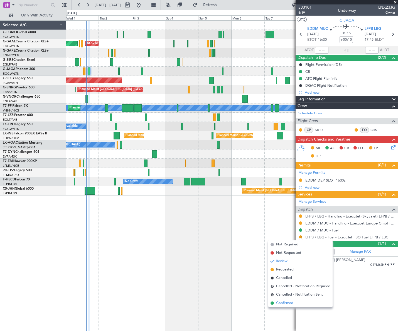
click at [284, 303] on span "Confirmed" at bounding box center [284, 303] width 17 height 6
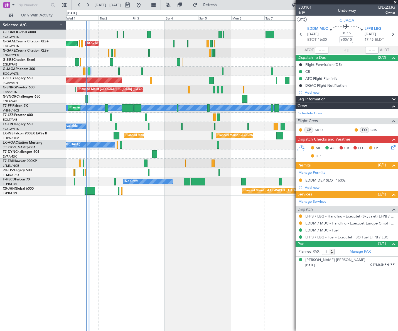
click at [385, 7] on span "LNX23JG" at bounding box center [387, 7] width 17 height 6
copy span "LNX23JG"
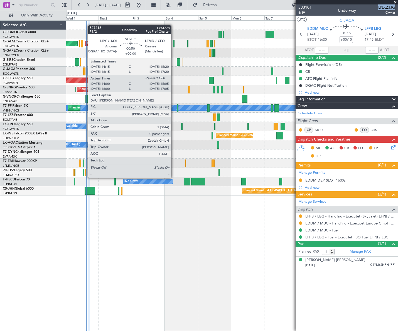
click at [85, 172] on div at bounding box center [86, 173] width 2 height 8
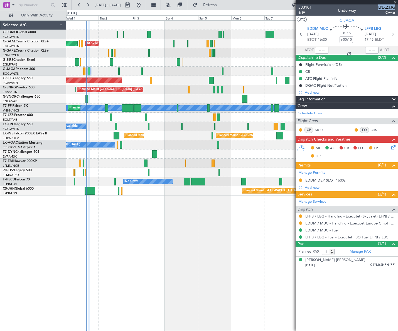
type input "14:10"
type input "0"
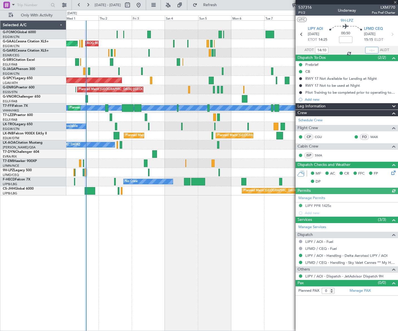
click at [376, 49] on input "text" at bounding box center [372, 50] width 13 height 7
click at [173, 233] on div "Planned Maint Dusseldorf AOG Maint Dusseldorf Owner Owner Planned Maint London …" at bounding box center [232, 175] width 332 height 310
type input "15:05"
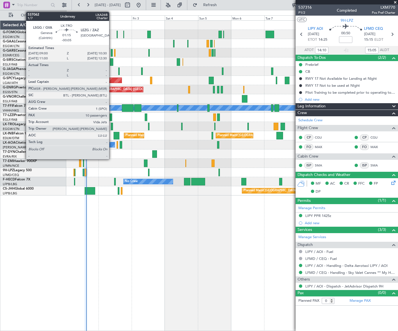
click at [112, 125] on div at bounding box center [112, 127] width 2 height 8
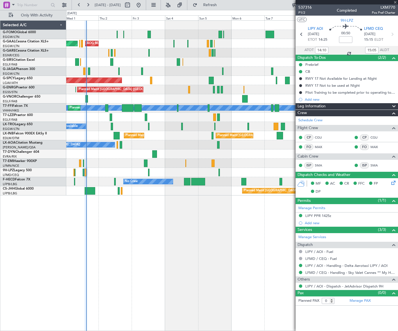
type input "-00:05"
type input "10"
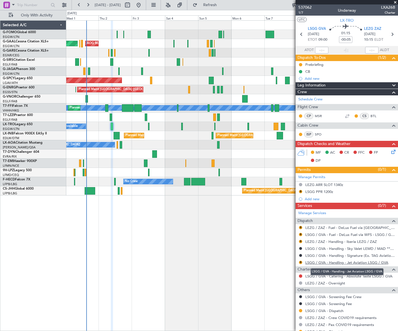
click at [352, 262] on link "LSGG / GVA - Handling - Jet Aviation LSGG / GVA" at bounding box center [347, 262] width 83 height 5
click at [301, 310] on button at bounding box center [300, 310] width 3 height 3
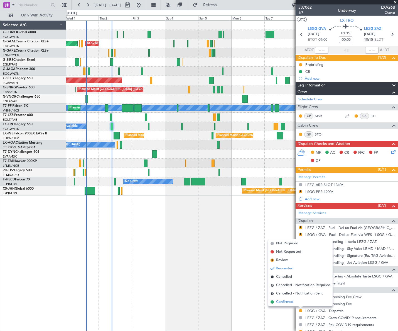
click at [289, 304] on span "Confirmed" at bounding box center [284, 302] width 17 height 6
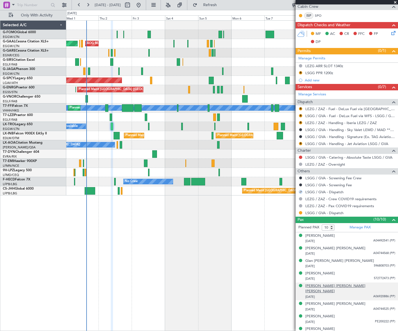
scroll to position [126, 0]
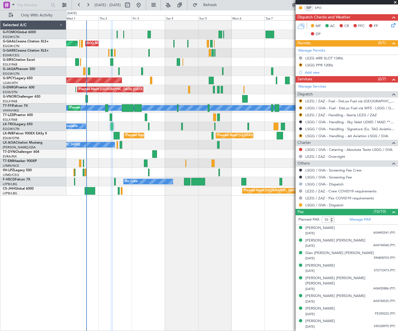
click at [300, 205] on mat-tooltip-component "Not Required" at bounding box center [300, 206] width 29 height 15
click at [301, 204] on button at bounding box center [300, 204] width 3 height 3
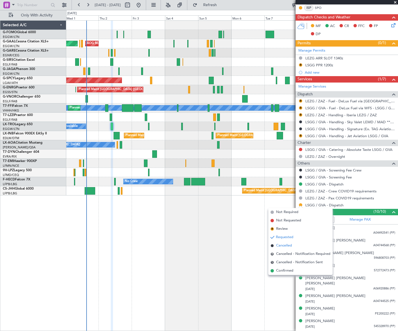
click at [281, 245] on span "Cancelled" at bounding box center [284, 246] width 16 height 6
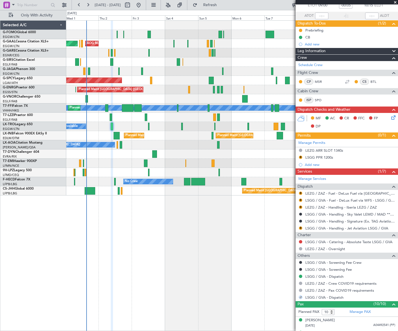
scroll to position [0, 0]
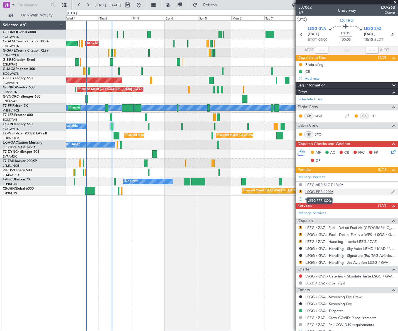
click at [325, 192] on div "LSGG PPR 1200z" at bounding box center [320, 191] width 28 height 5
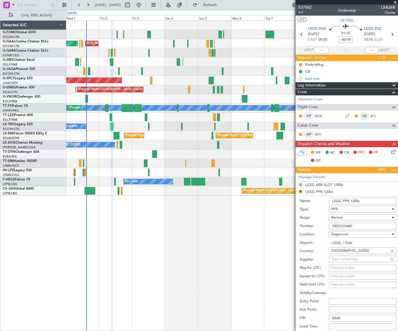
click at [354, 200] on input "LSGG PPR 1200z" at bounding box center [363, 201] width 68 height 7
type input "LSGG PPR 0900z"
click at [337, 218] on span "Review" at bounding box center [338, 217] width 12 height 5
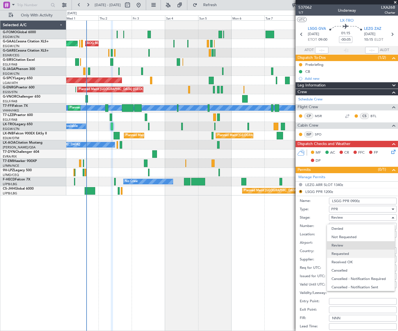
click at [342, 252] on span "Requested" at bounding box center [361, 253] width 59 height 8
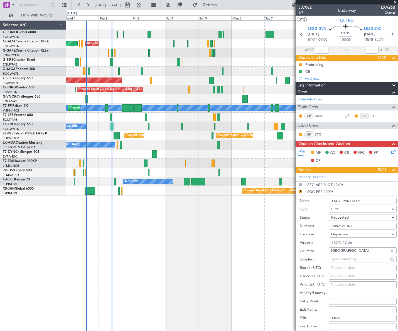
scroll to position [50, 0]
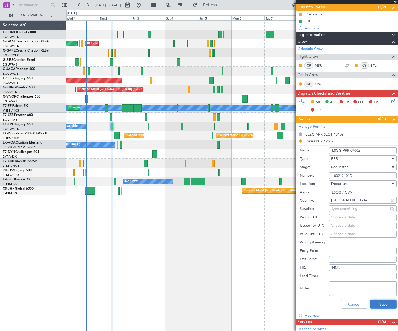
click at [384, 305] on button "Save" at bounding box center [384, 303] width 26 height 9
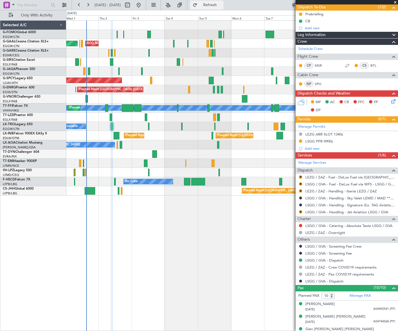
click at [222, 6] on span "Refresh" at bounding box center [210, 5] width 23 height 4
click at [344, 189] on link "LEZG / ZAZ - Handling - Iberia LEZG / ZAZ" at bounding box center [342, 191] width 72 height 5
click at [148, 128] on div "A/C Unavailable" at bounding box center [232, 126] width 332 height 9
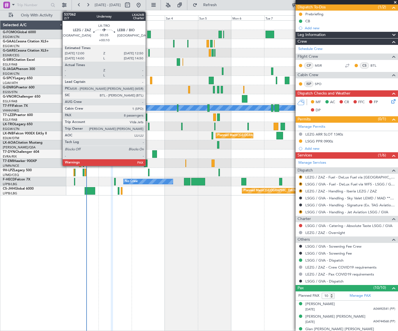
click at [148, 123] on div at bounding box center [148, 127] width 1 height 8
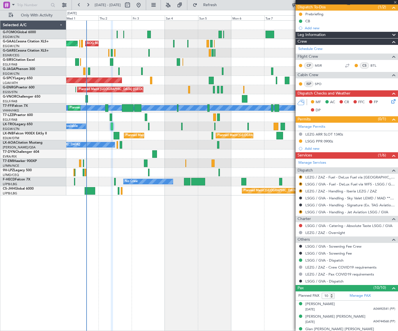
type input "+00:10"
type input "8"
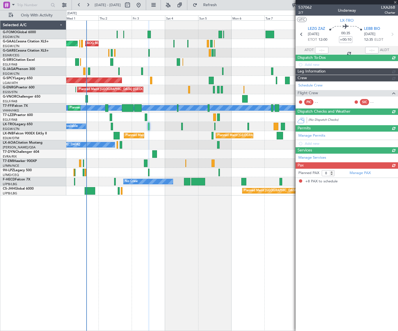
scroll to position [0, 0]
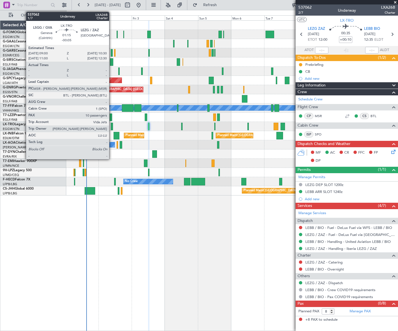
click at [112, 125] on div at bounding box center [112, 127] width 2 height 8
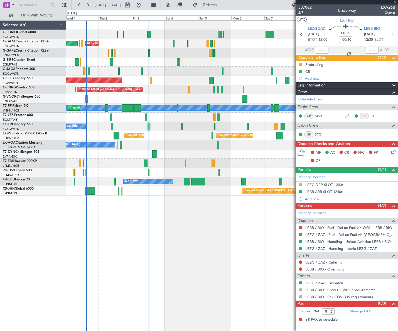
type input "-00:05"
type input "10"
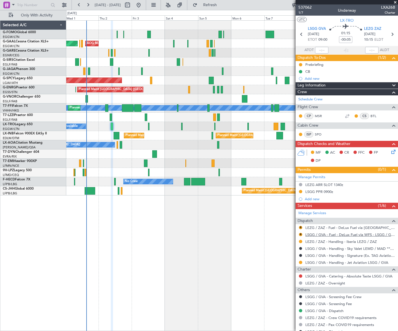
click at [354, 232] on link "LSGG / GVA - Fuel - DeLux Fuel via WFS - LSGG / GVA" at bounding box center [351, 234] width 90 height 5
click at [300, 233] on button "R" at bounding box center [300, 234] width 3 height 3
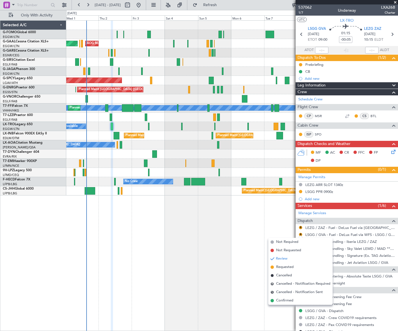
click at [284, 300] on span "Confirmed" at bounding box center [284, 301] width 17 height 6
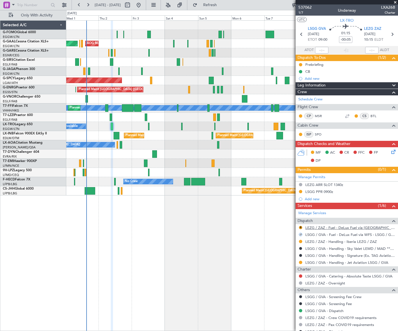
click at [349, 226] on link "LEZG / ZAZ - Fuel - DeLux Fuel via WFS - LEZG / ZAZ" at bounding box center [351, 227] width 90 height 5
click at [300, 227] on button "R" at bounding box center [300, 227] width 3 height 3
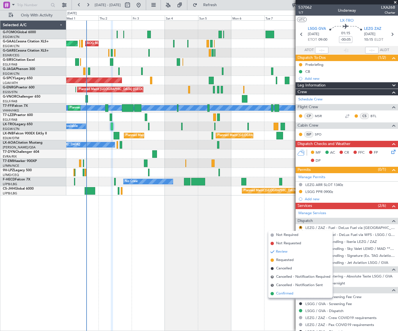
click at [290, 295] on span "Confirmed" at bounding box center [284, 294] width 17 height 6
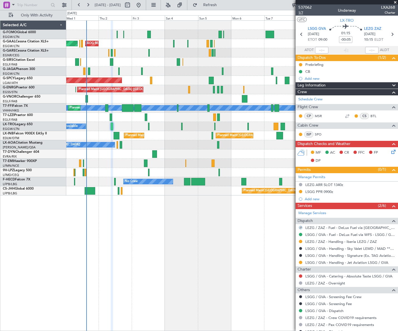
click at [301, 13] on span "1/7" at bounding box center [305, 12] width 13 height 5
click at [391, 151] on icon at bounding box center [393, 150] width 4 height 4
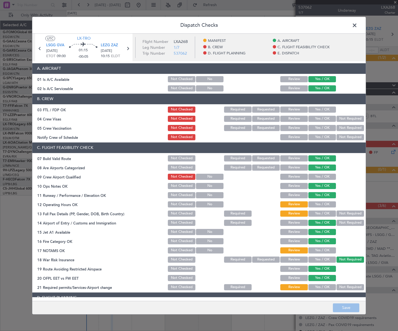
scroll to position [50, 0]
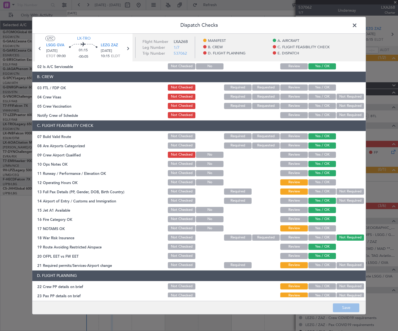
click at [318, 181] on button "Yes / OK" at bounding box center [323, 182] width 28 height 6
click at [320, 193] on button "Yes / OK" at bounding box center [323, 191] width 28 height 6
click at [328, 228] on button "Yes / OK" at bounding box center [323, 228] width 28 height 6
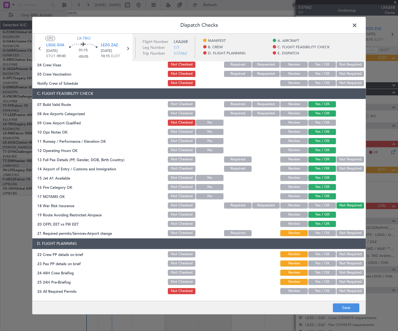
scroll to position [101, 0]
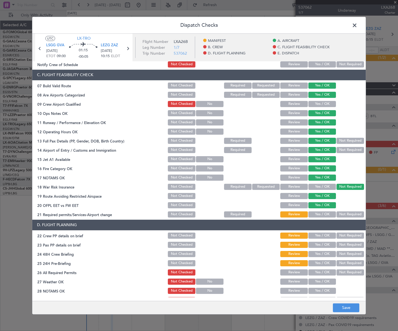
click at [327, 214] on button "Yes / OK" at bounding box center [323, 214] width 28 height 6
click at [325, 234] on button "Yes / OK" at bounding box center [323, 235] width 28 height 6
click at [322, 245] on button "Yes / OK" at bounding box center [323, 245] width 28 height 6
click at [323, 251] on button "Yes / OK" at bounding box center [323, 254] width 28 height 6
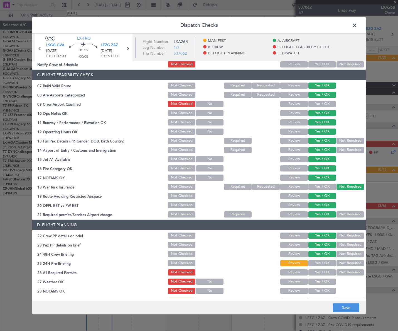
click at [338, 259] on div "Not Required" at bounding box center [350, 263] width 28 height 8
click at [338, 264] on button "Not Required" at bounding box center [351, 263] width 28 height 6
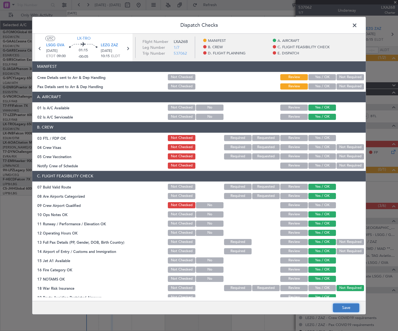
click at [347, 305] on button "Save" at bounding box center [346, 307] width 26 height 9
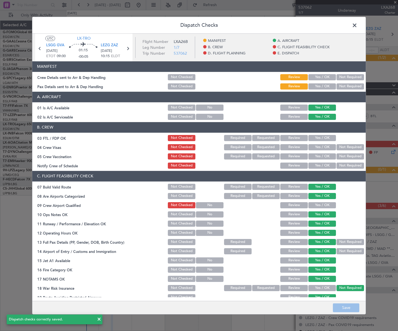
drag, startPoint x: 355, startPoint y: 25, endPoint x: 344, endPoint y: 32, distance: 13.6
click at [358, 25] on span at bounding box center [358, 26] width 0 height 11
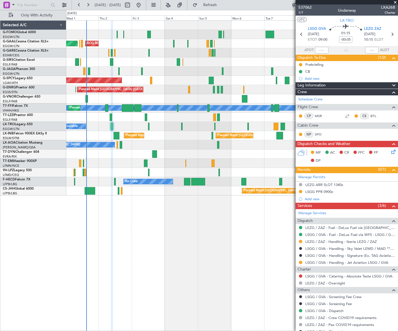
click at [391, 151] on icon at bounding box center [393, 150] width 4 height 4
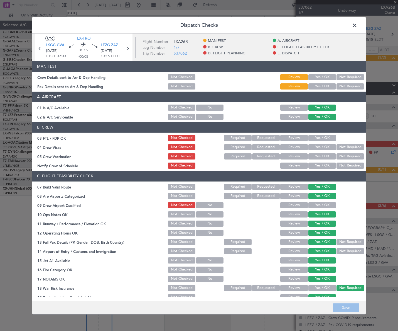
drag, startPoint x: 323, startPoint y: 76, endPoint x: 322, endPoint y: 83, distance: 7.6
click at [323, 78] on button "Yes / OK" at bounding box center [323, 77] width 28 height 6
click at [322, 83] on button "Yes / OK" at bounding box center [323, 86] width 28 height 6
click at [351, 306] on button "Save" at bounding box center [346, 307] width 26 height 9
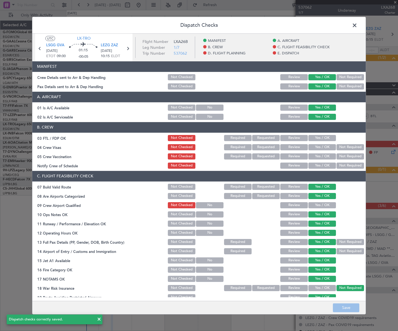
click at [358, 23] on span at bounding box center [358, 26] width 0 height 11
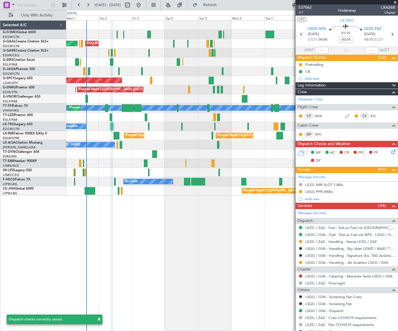
scroll to position [145, 0]
